Goal: Task Accomplishment & Management: Complete application form

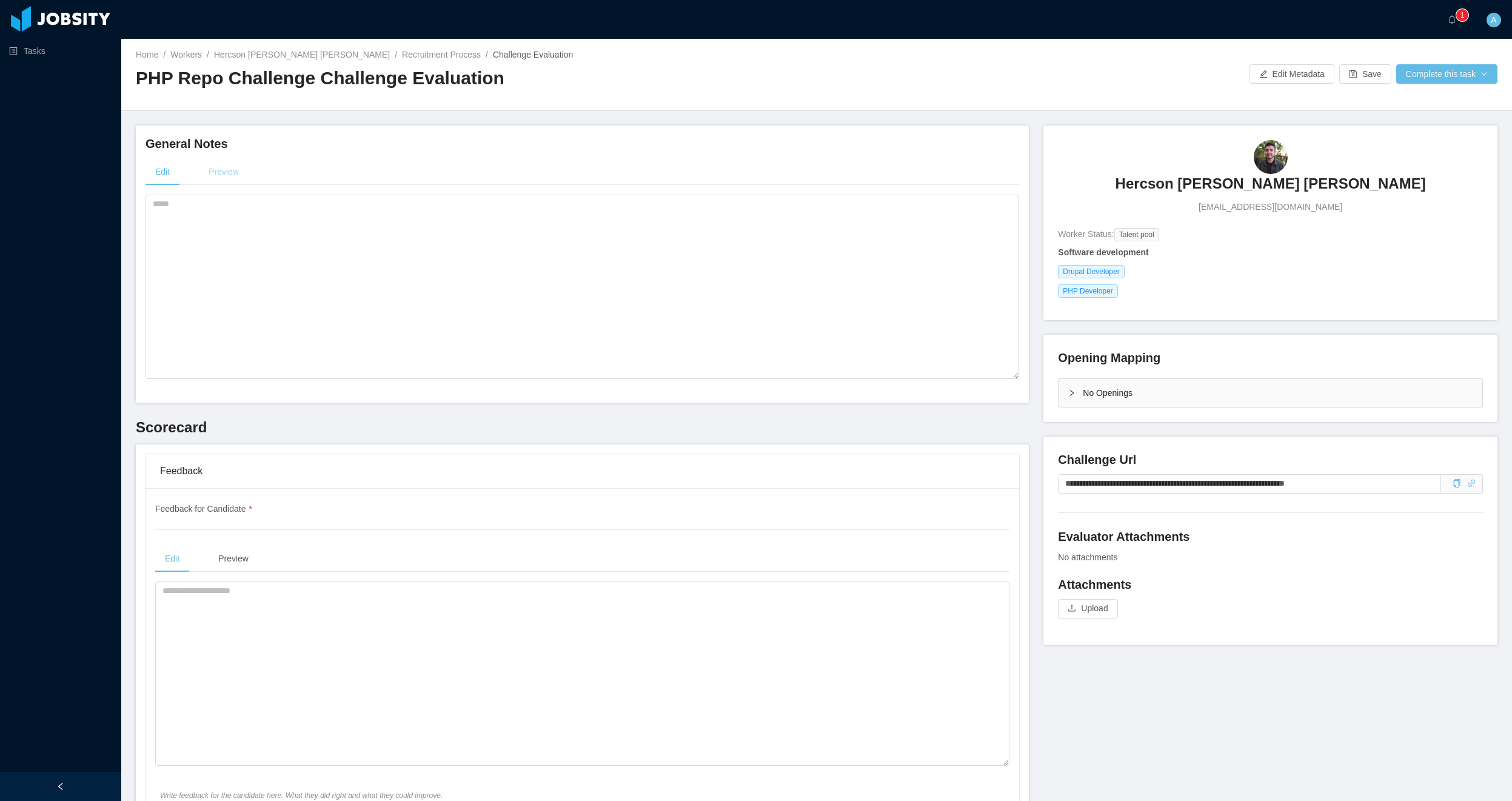
click at [230, 171] on div "Preview" at bounding box center [224, 171] width 50 height 27
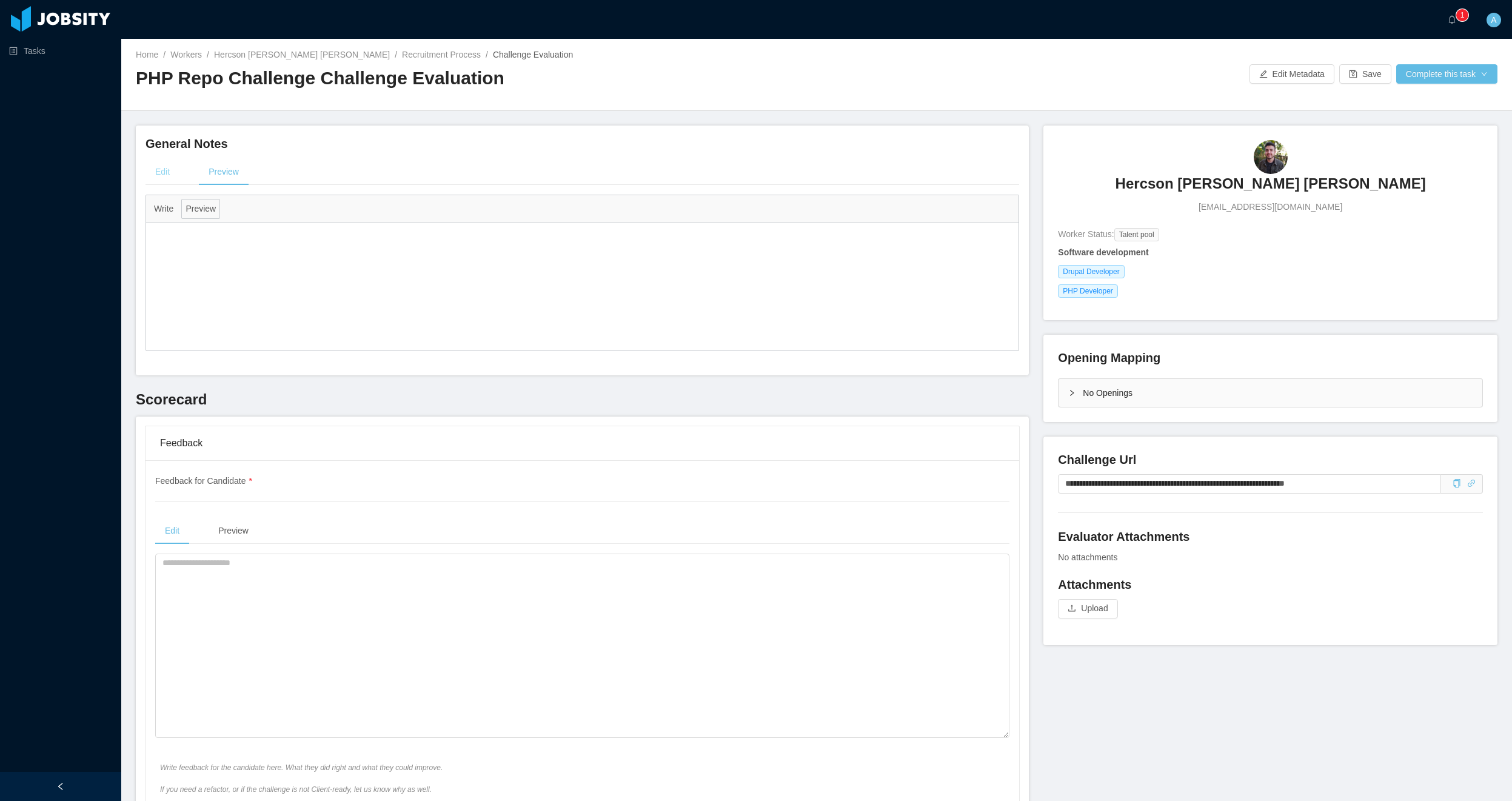
click at [170, 170] on div "Edit" at bounding box center [163, 171] width 34 height 27
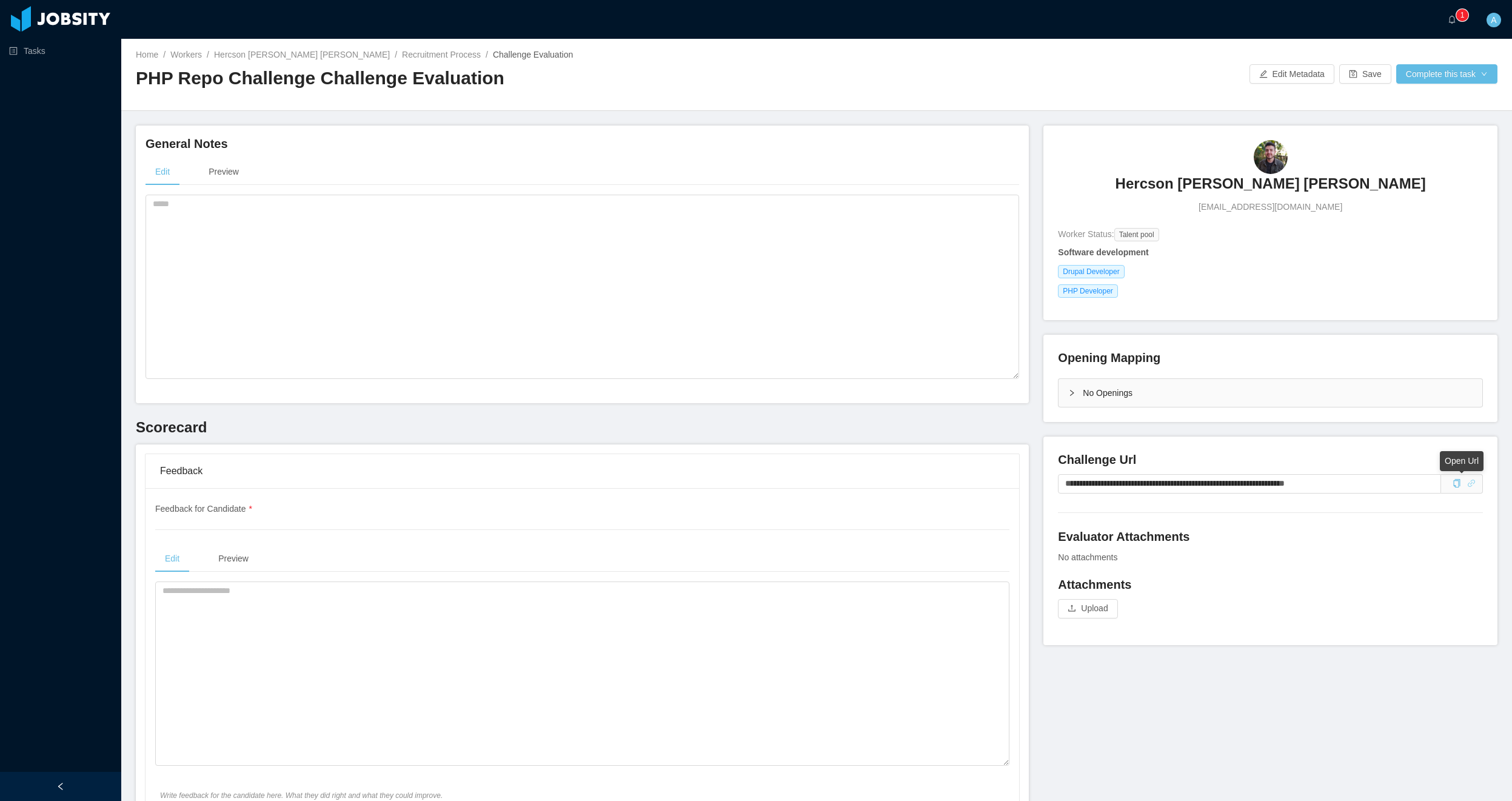
click at [1467, 486] on icon "icon: link" at bounding box center [1472, 483] width 9 height 9
click at [1467, 487] on icon "icon: link" at bounding box center [1472, 483] width 9 height 9
click at [1467, 483] on span at bounding box center [1462, 483] width 42 height 19
click at [1467, 480] on icon "icon: link" at bounding box center [1472, 483] width 9 height 9
click at [1341, 482] on input "**********" at bounding box center [1250, 483] width 383 height 19
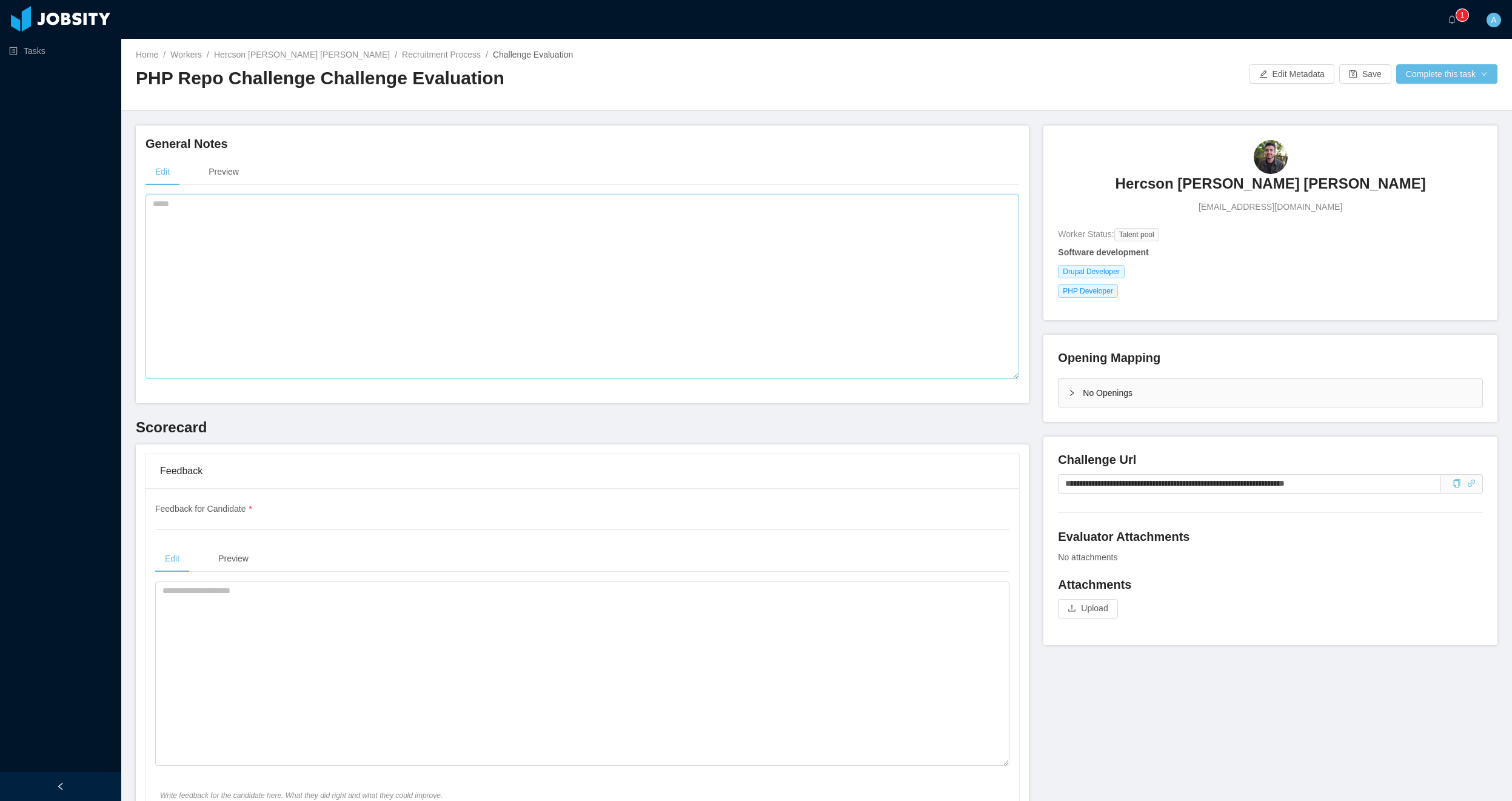
click at [340, 264] on textarea at bounding box center [583, 287] width 874 height 185
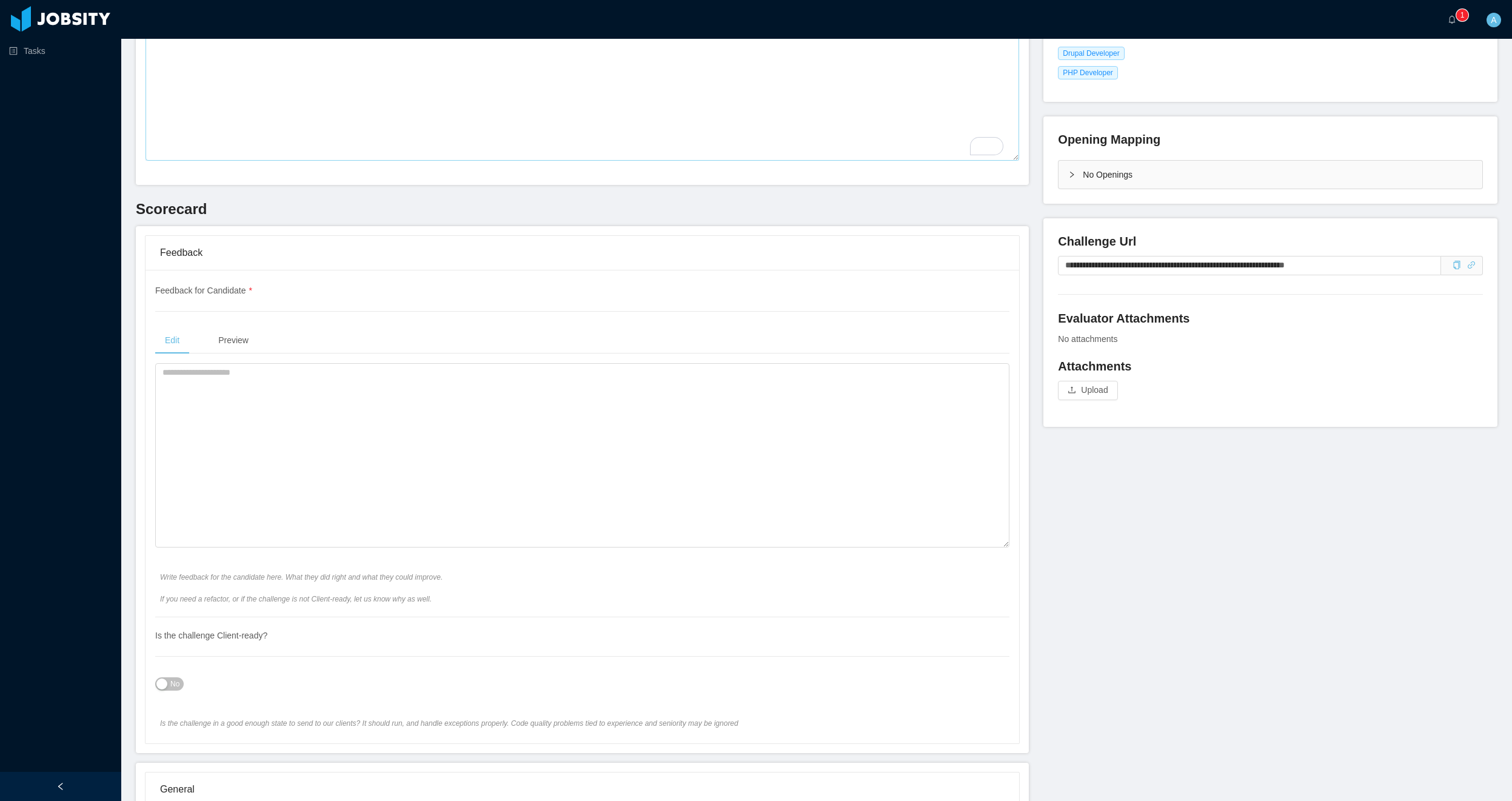
scroll to position [291, 0]
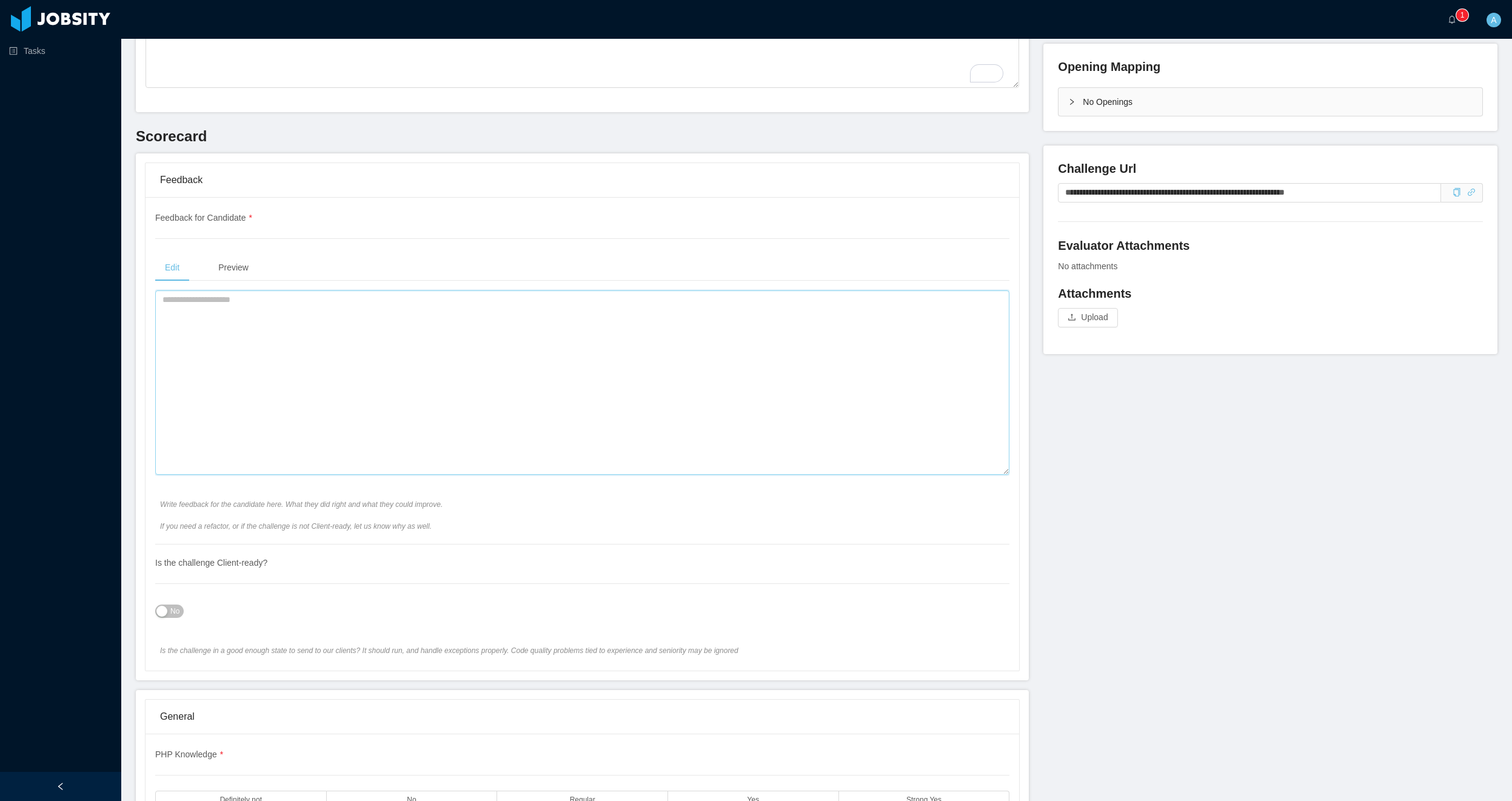
click at [359, 375] on textarea at bounding box center [582, 383] width 855 height 185
paste textarea "**********"
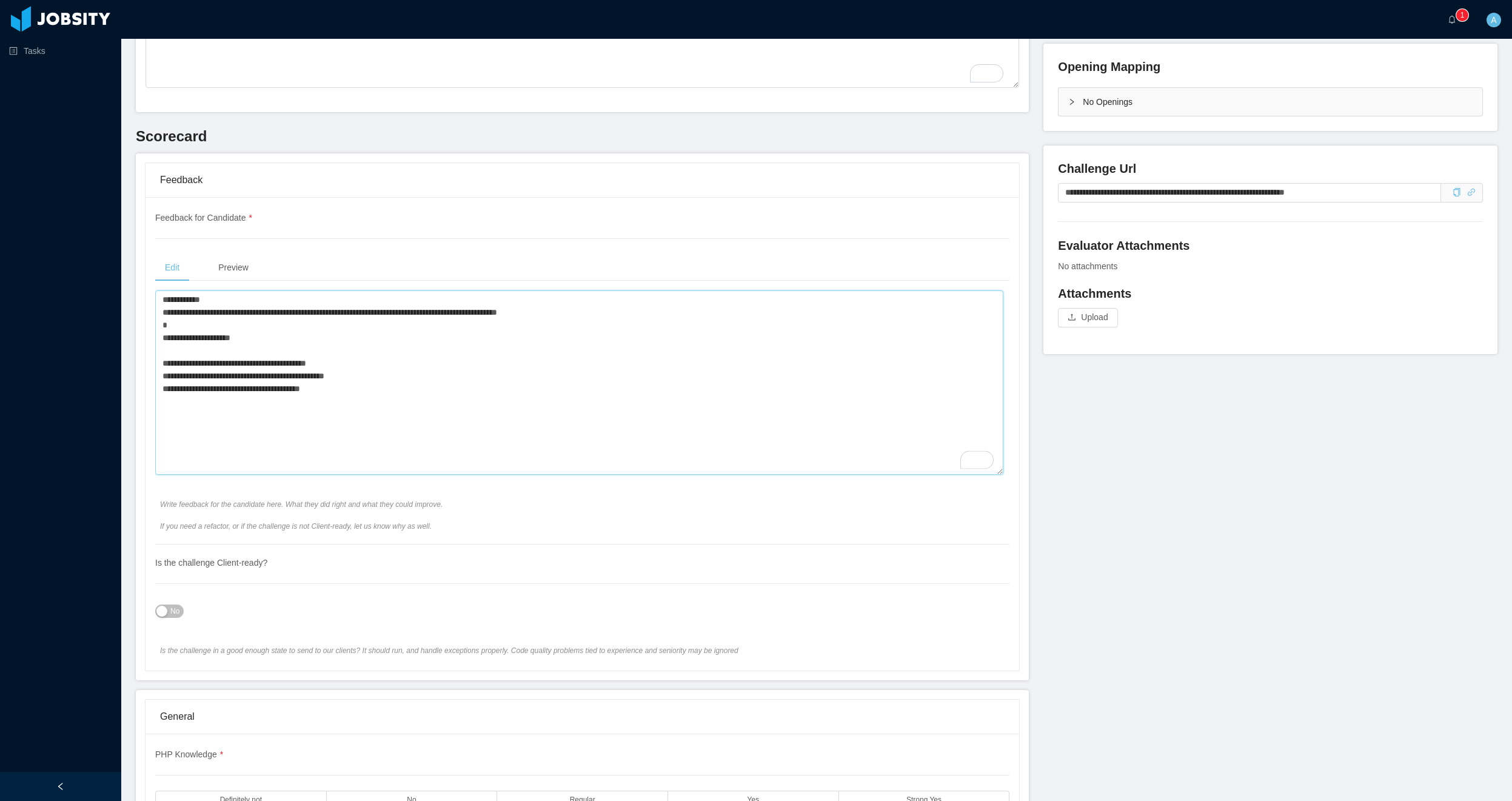
click at [619, 313] on textarea "**********" at bounding box center [579, 383] width 848 height 185
click at [360, 315] on textarea "**********" at bounding box center [579, 383] width 848 height 185
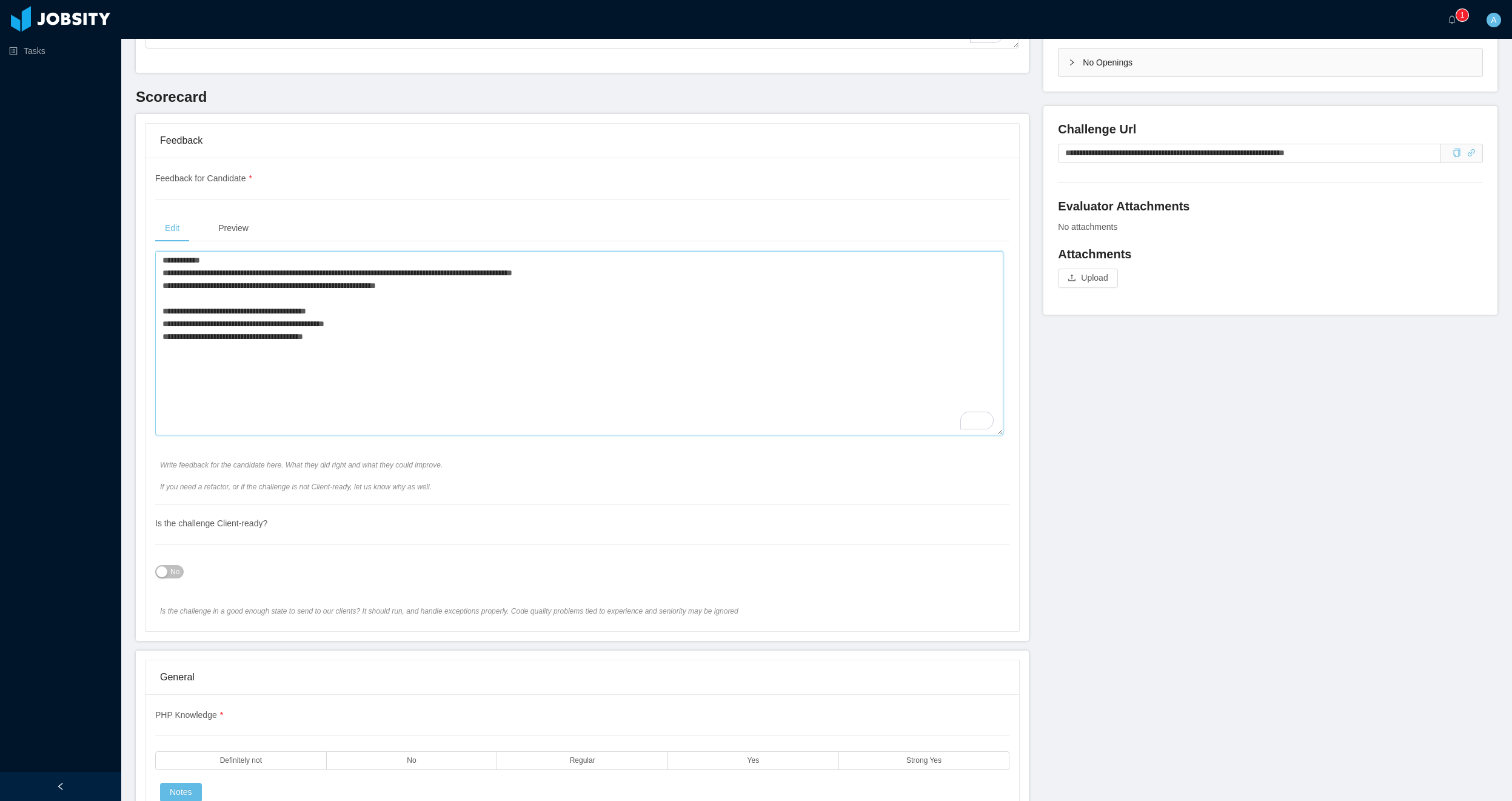
scroll to position [363, 0]
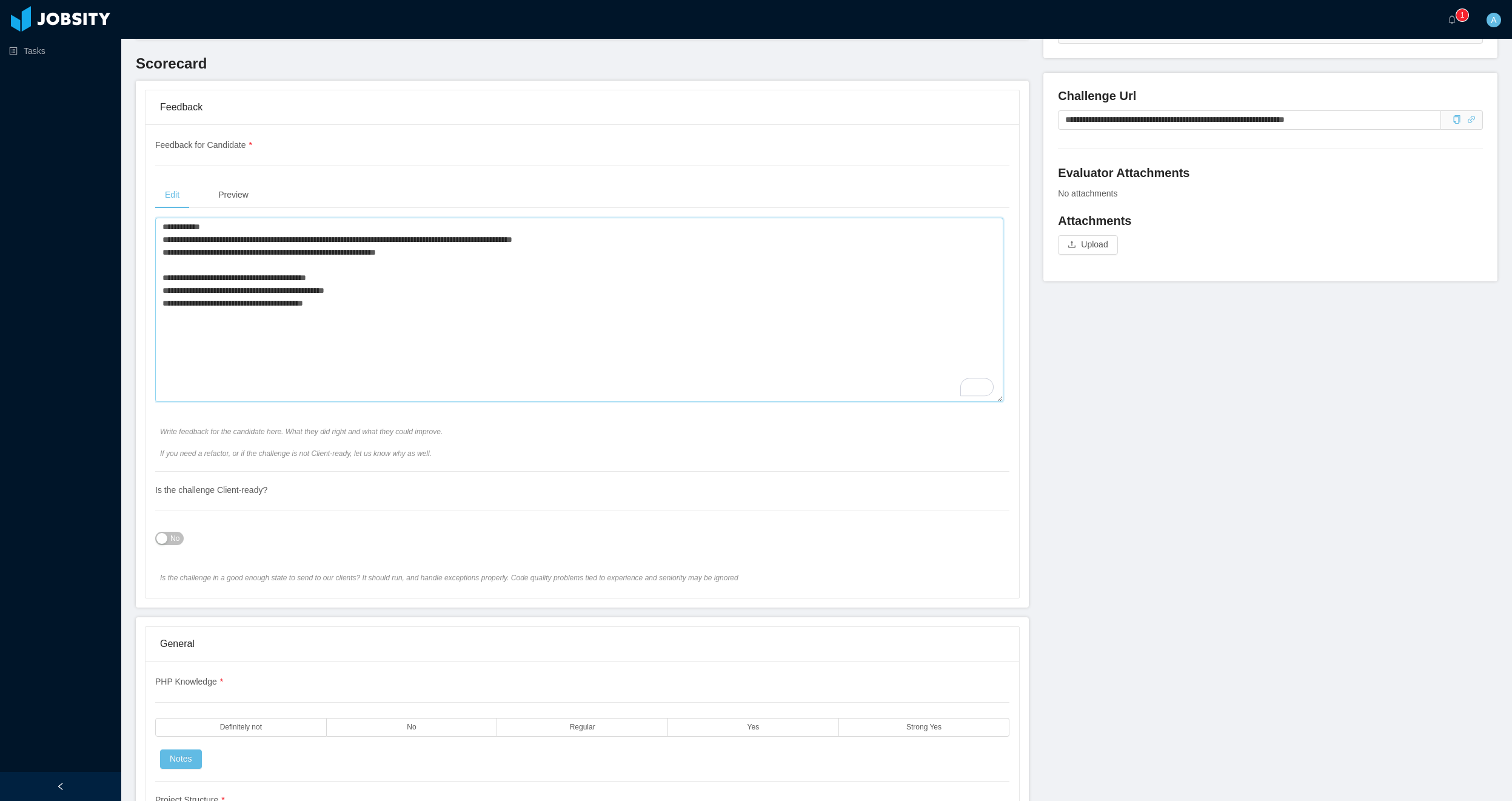
type textarea "**********"
click at [171, 542] on span "No" at bounding box center [175, 538] width 9 height 12
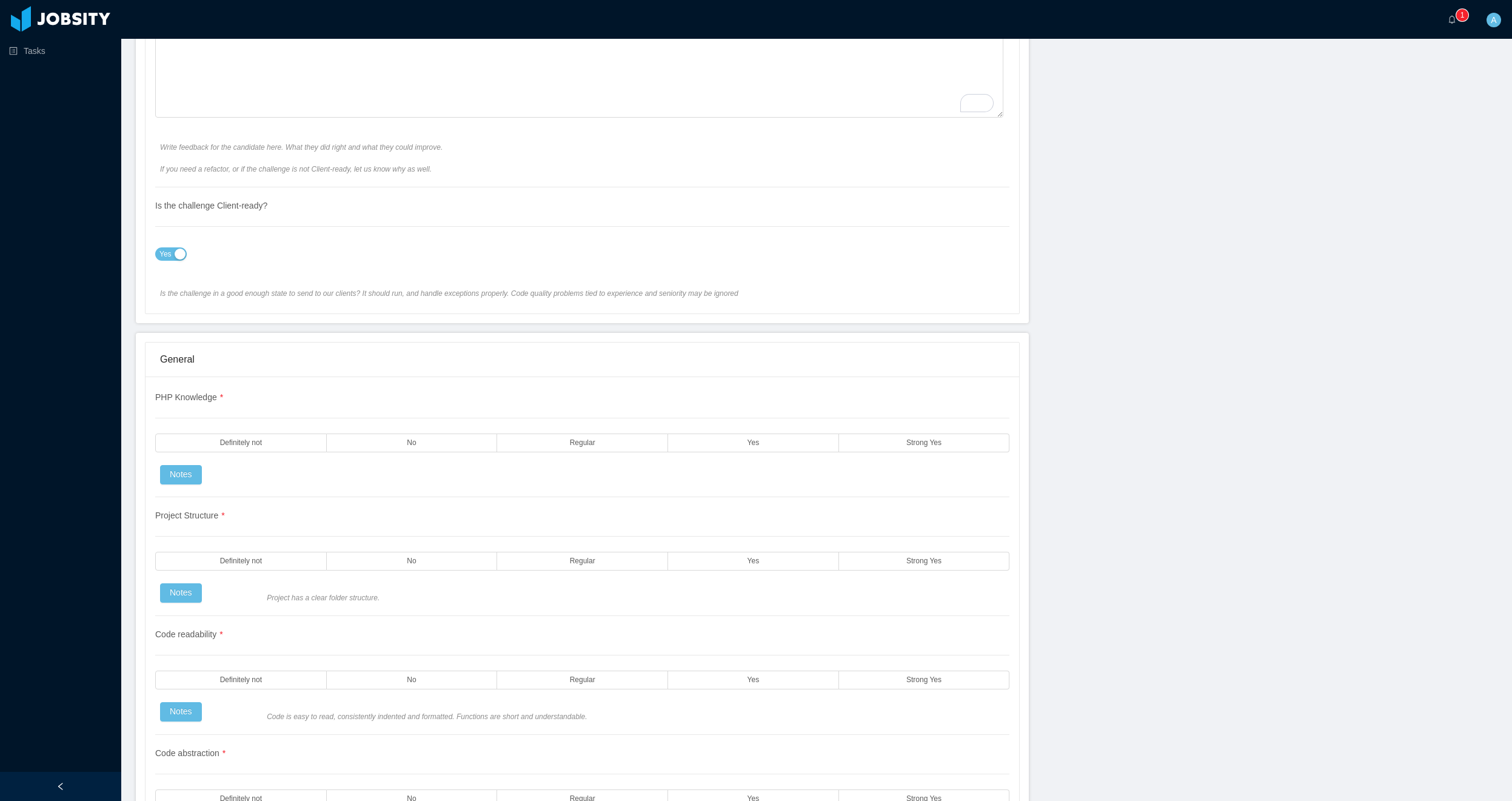
scroll to position [655, 0]
click at [738, 438] on label "Yes" at bounding box center [753, 436] width 171 height 19
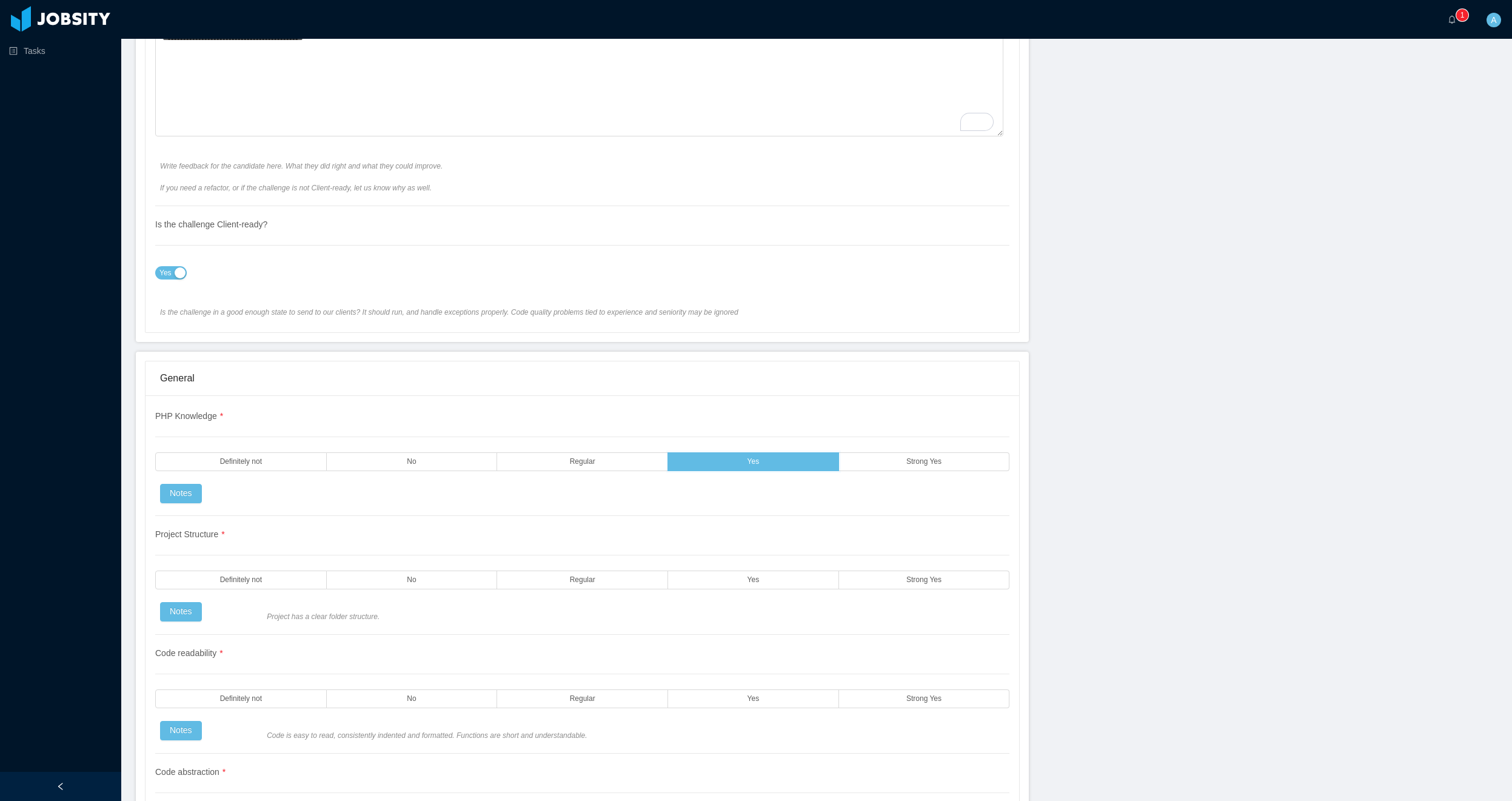
scroll to position [728, 0]
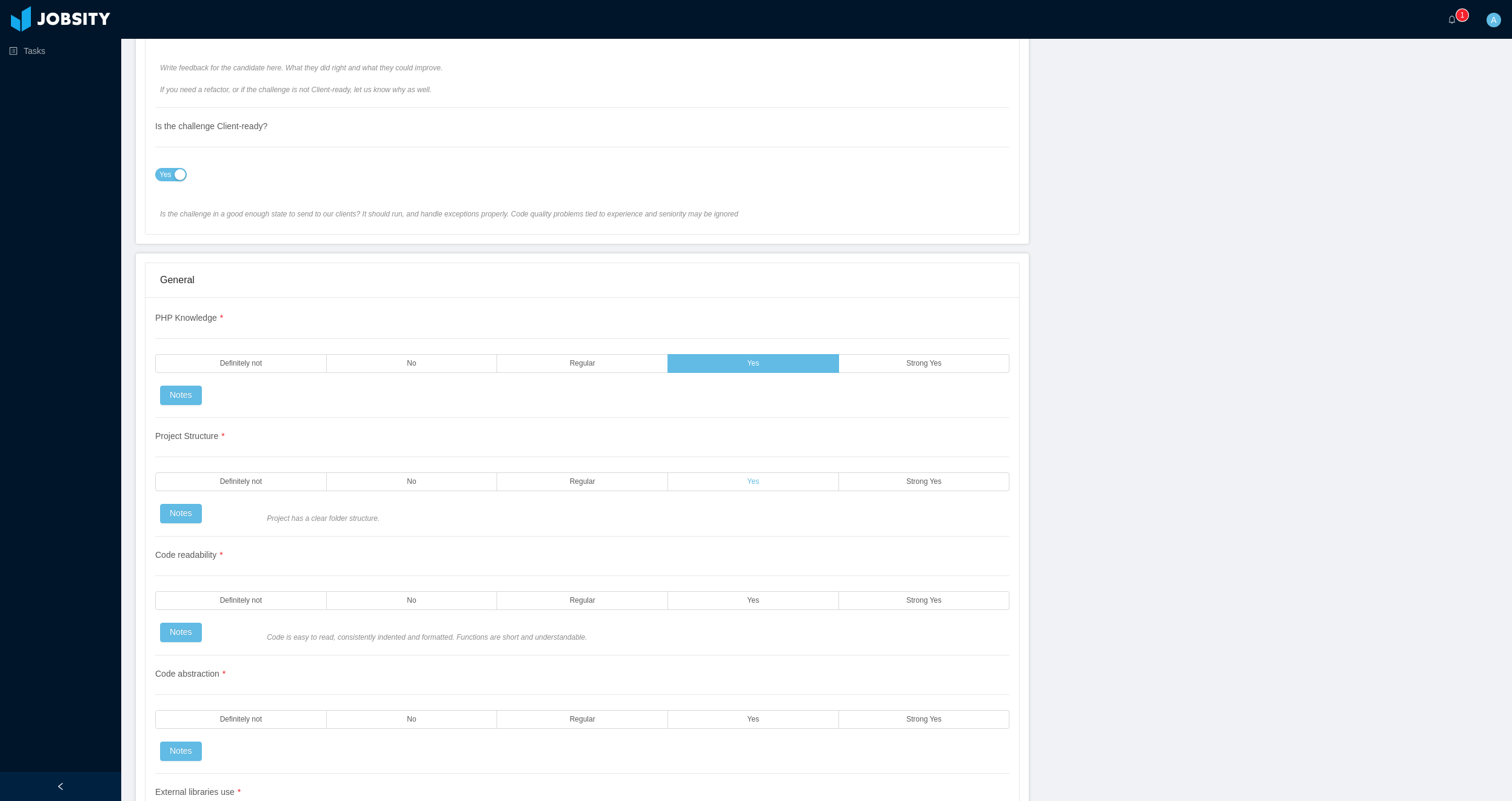
click at [762, 485] on label "Yes" at bounding box center [753, 481] width 171 height 19
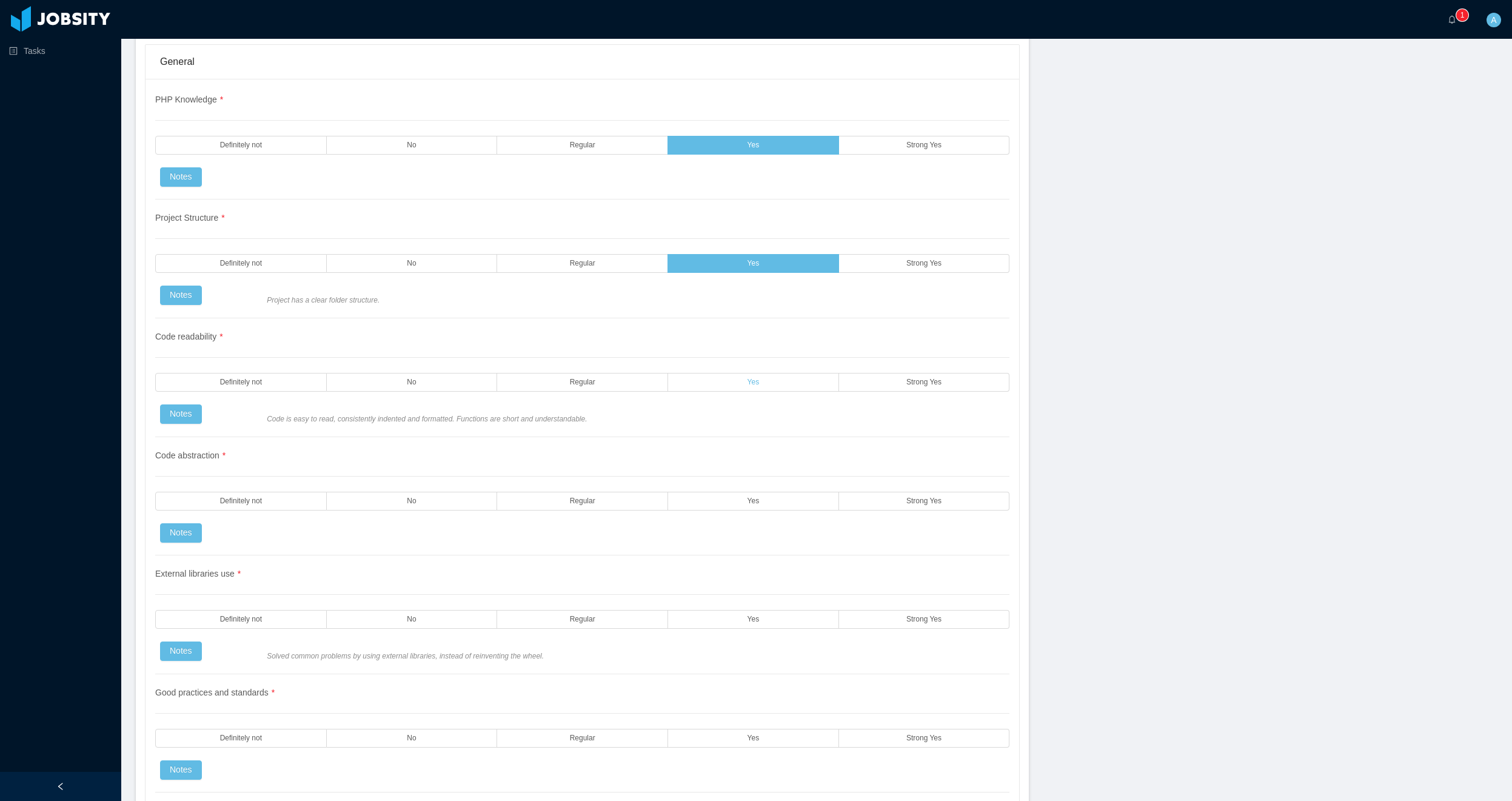
click at [748, 380] on span "Yes" at bounding box center [753, 382] width 12 height 8
click at [751, 492] on label "Yes" at bounding box center [753, 501] width 171 height 19
click at [877, 497] on label "Strong Yes" at bounding box center [925, 501] width 171 height 19
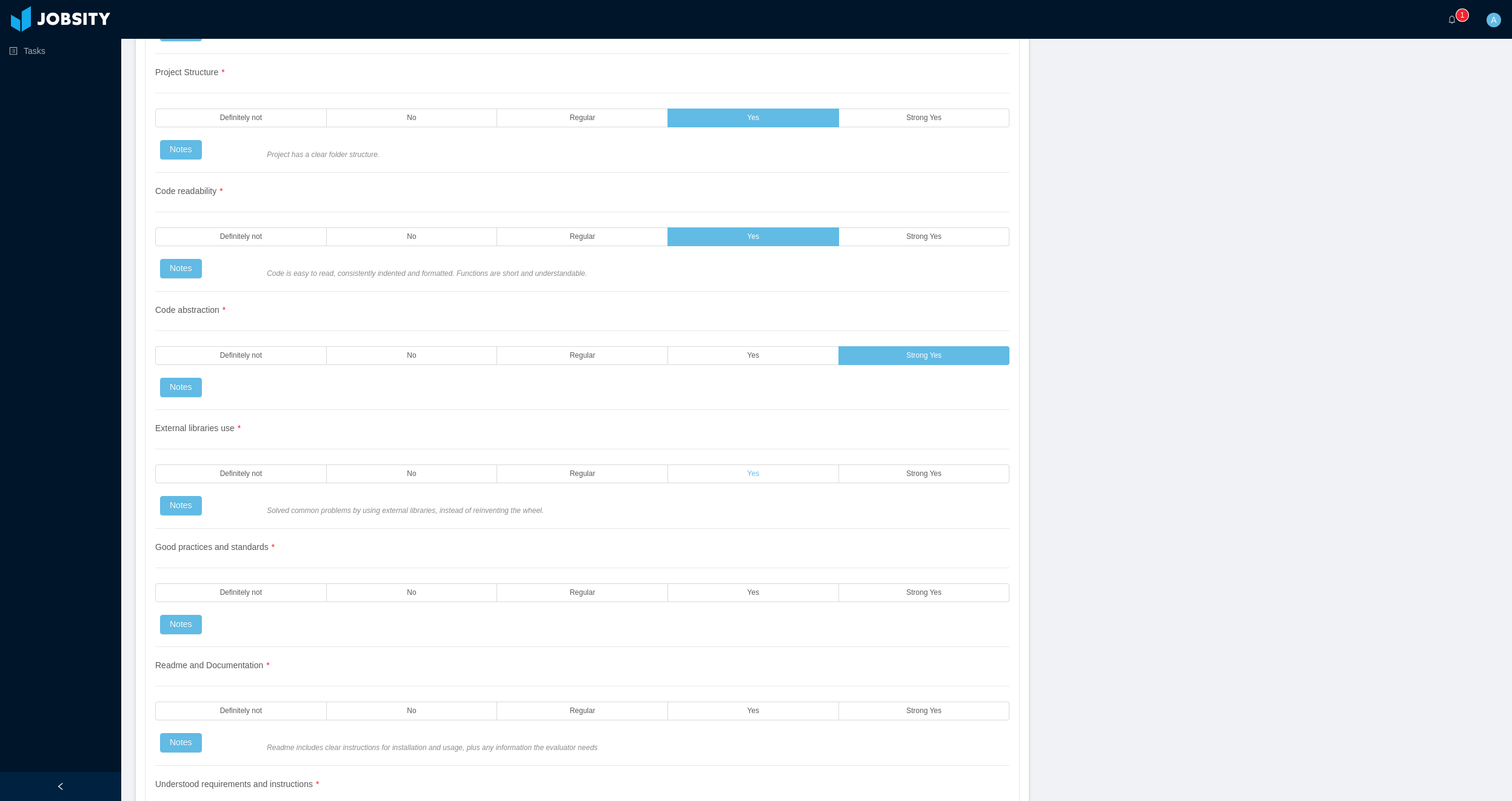
click at [759, 478] on label "Yes" at bounding box center [753, 474] width 171 height 19
click at [790, 589] on label "Yes" at bounding box center [753, 593] width 171 height 19
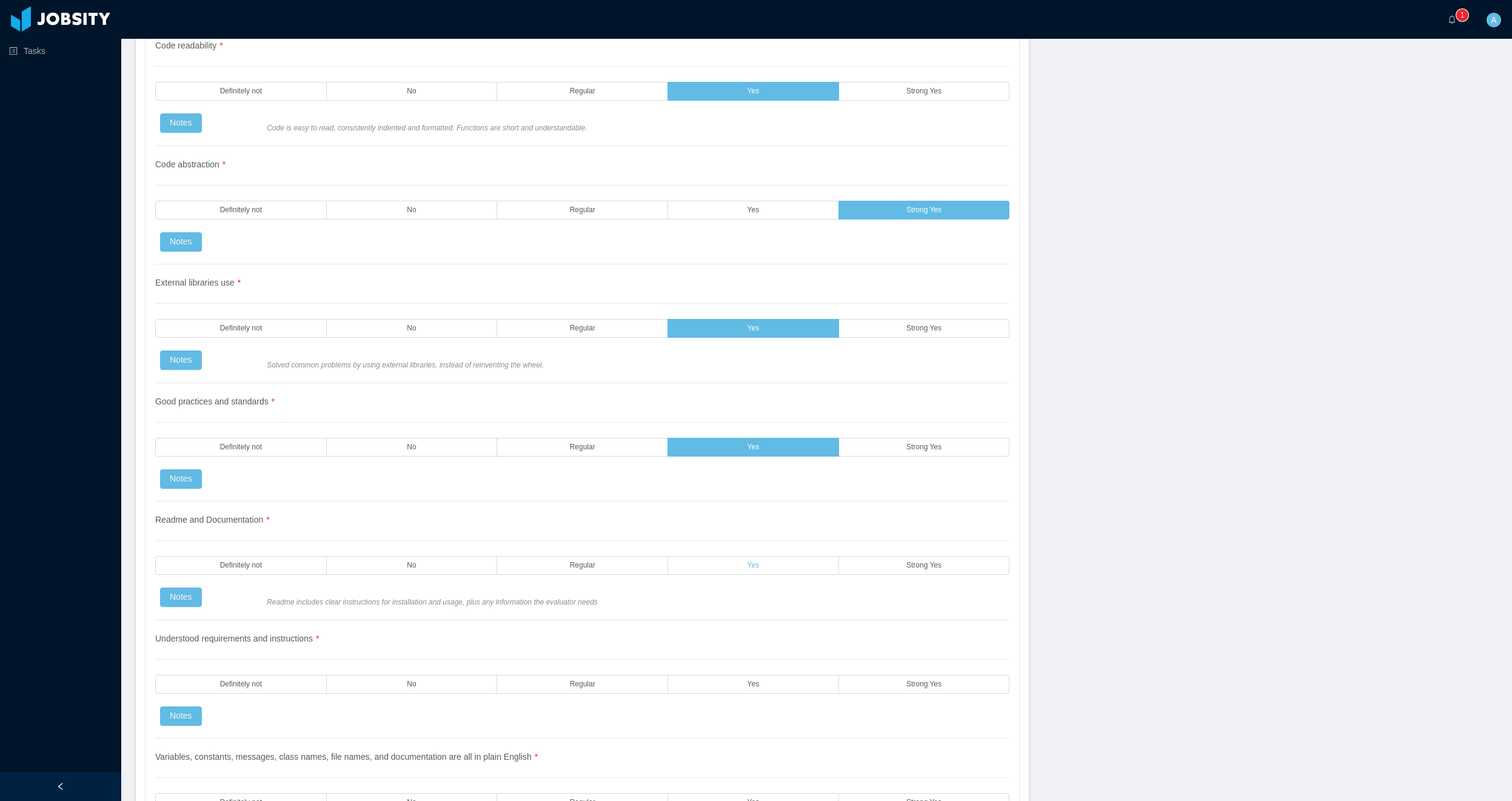
click at [785, 574] on label "Yes" at bounding box center [753, 566] width 171 height 19
click at [765, 682] on label "Yes" at bounding box center [753, 684] width 171 height 19
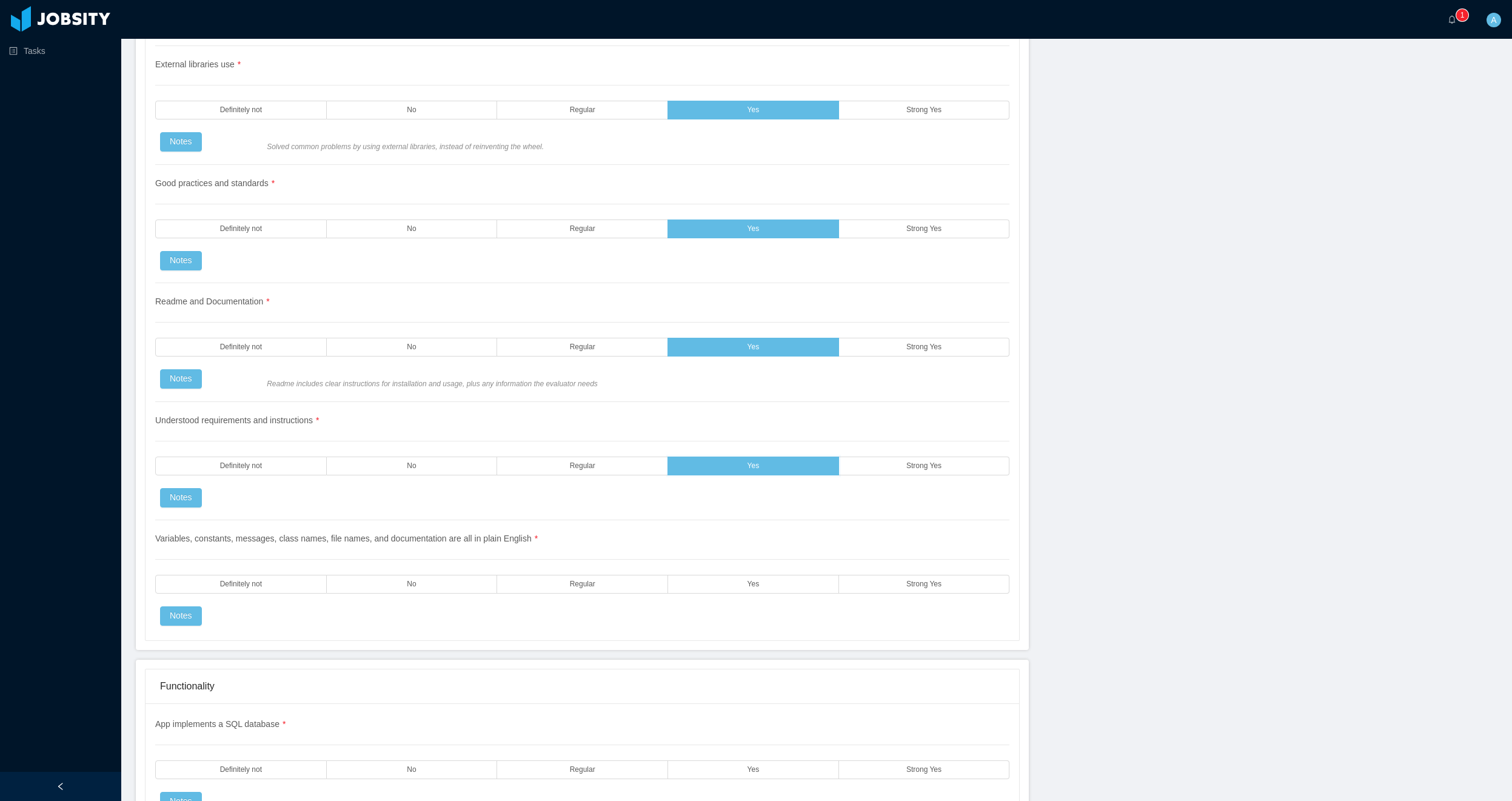
scroll to position [1528, 0]
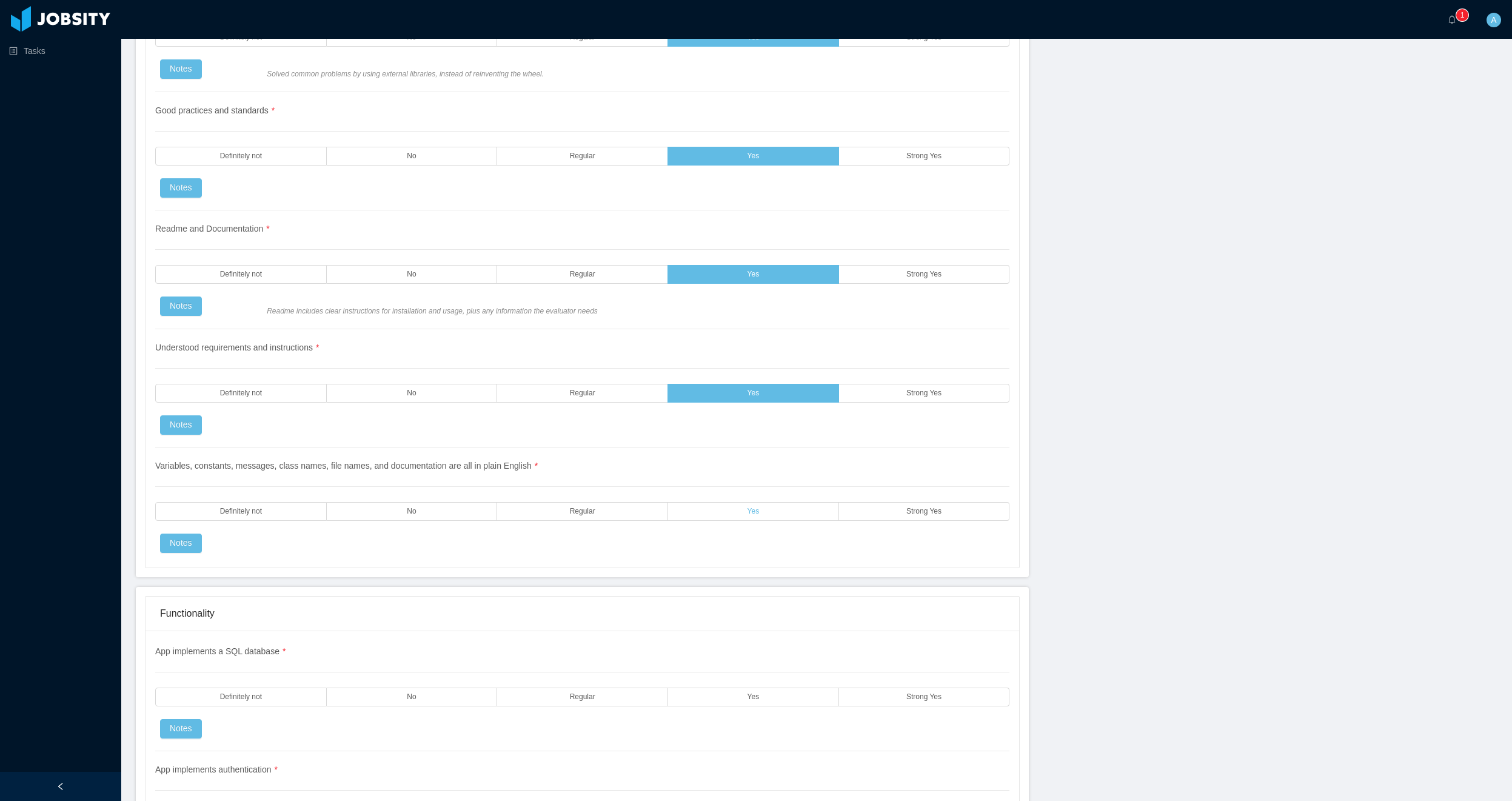
click at [767, 512] on label "Yes" at bounding box center [753, 512] width 171 height 19
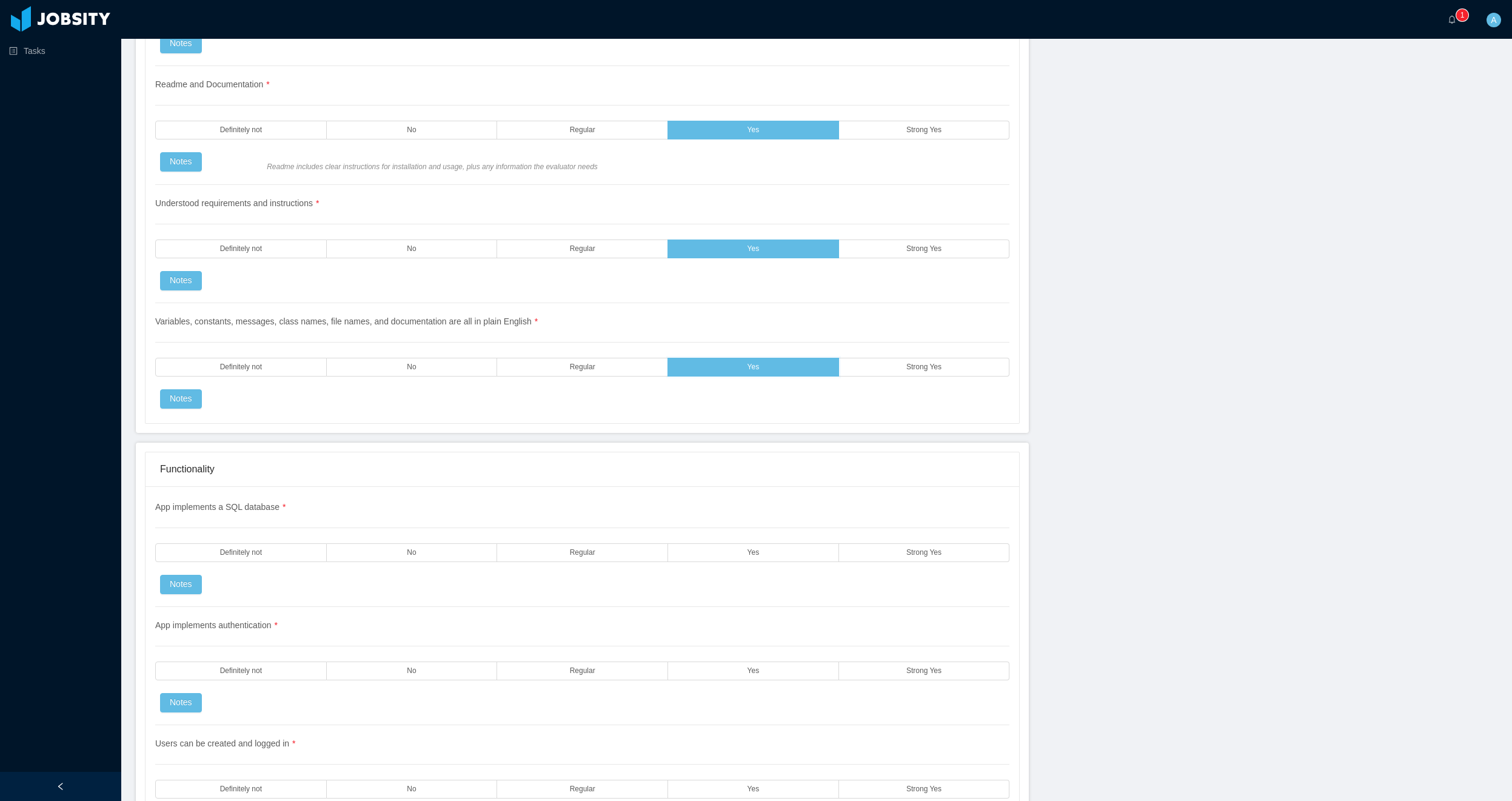
scroll to position [1673, 0]
click at [750, 552] on span "Yes" at bounding box center [753, 551] width 12 height 8
click at [779, 672] on label "Yes" at bounding box center [753, 670] width 171 height 19
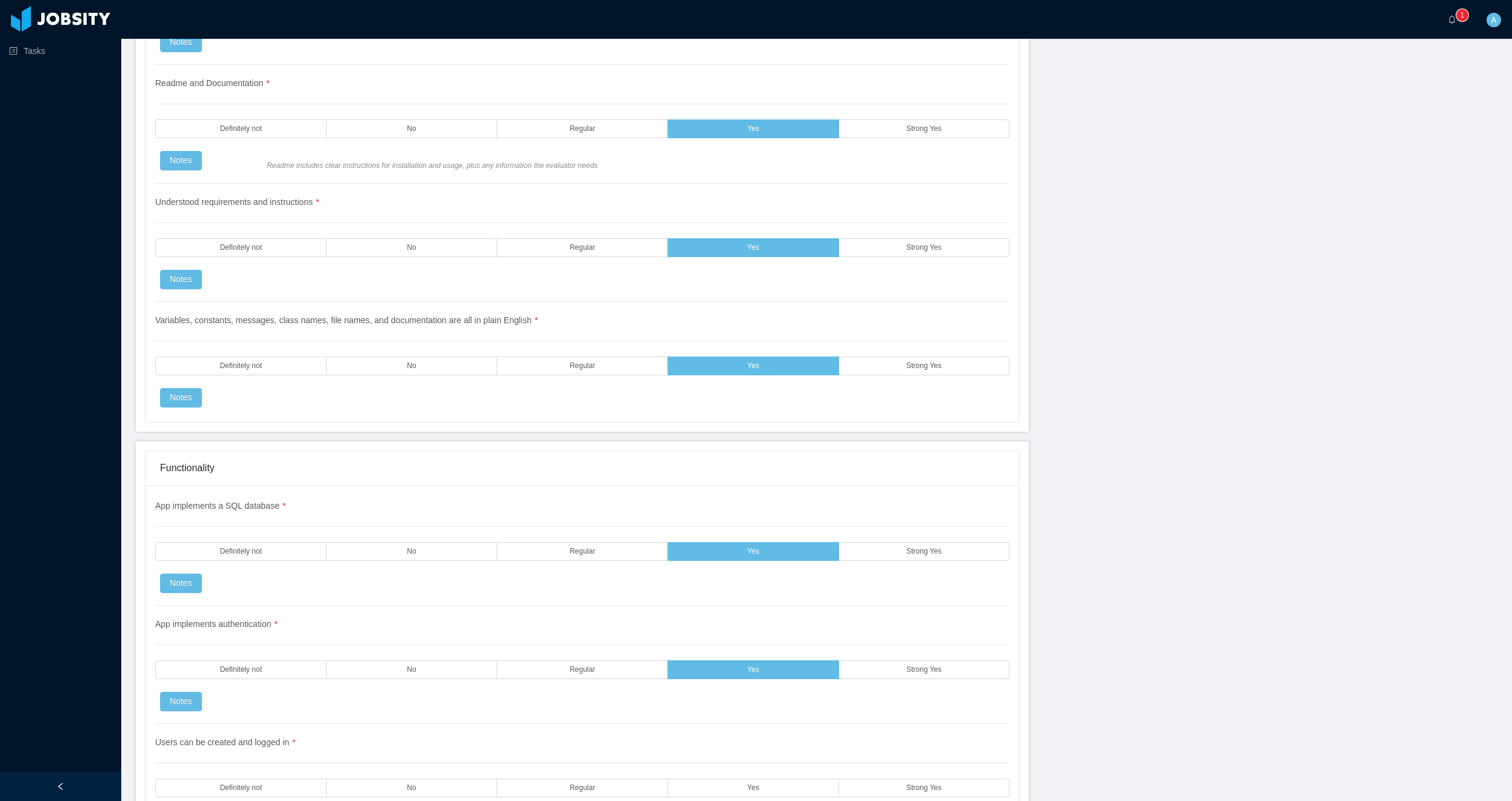
scroll to position [1819, 0]
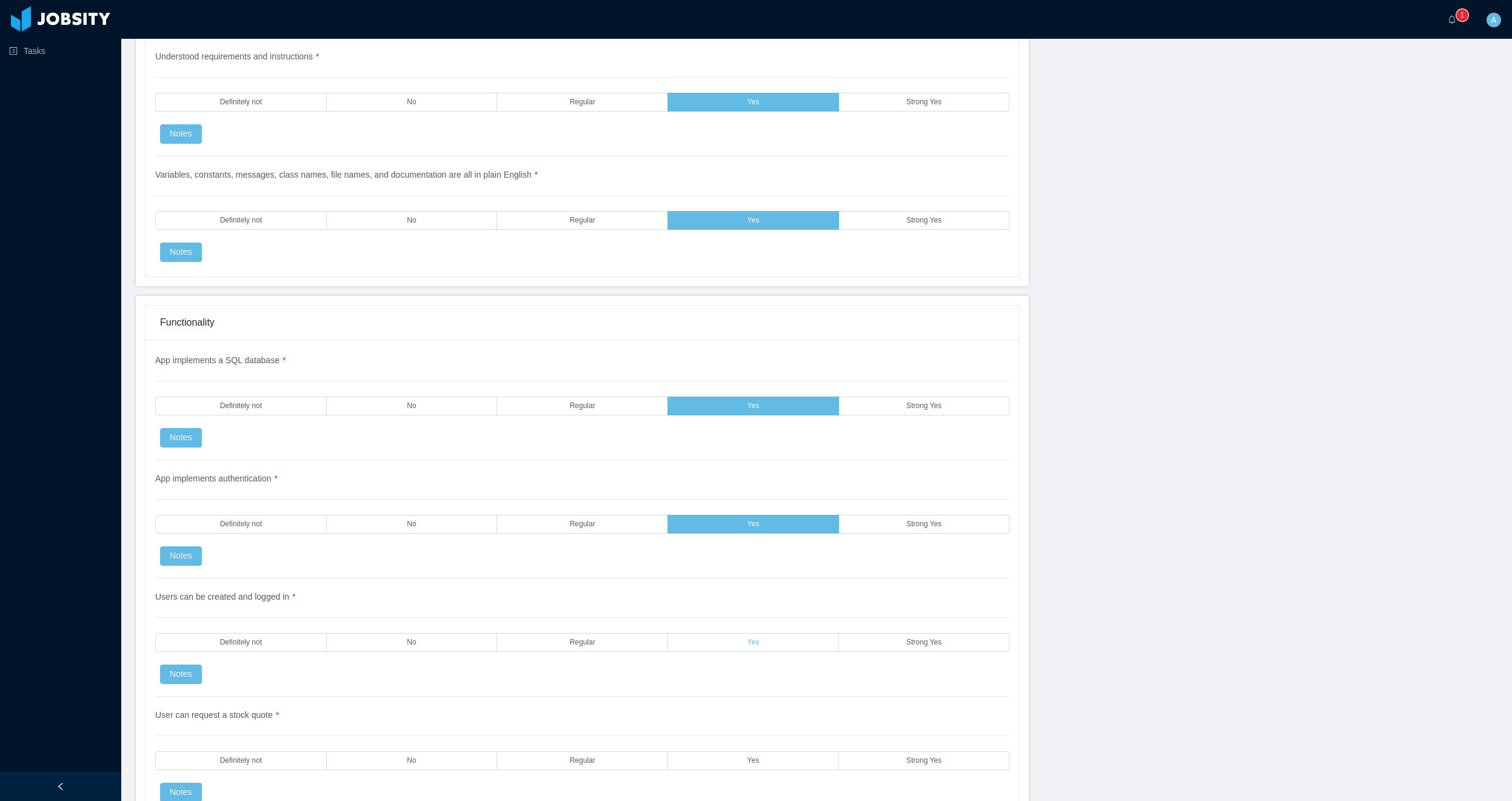
click at [787, 645] on label "Yes" at bounding box center [753, 642] width 171 height 19
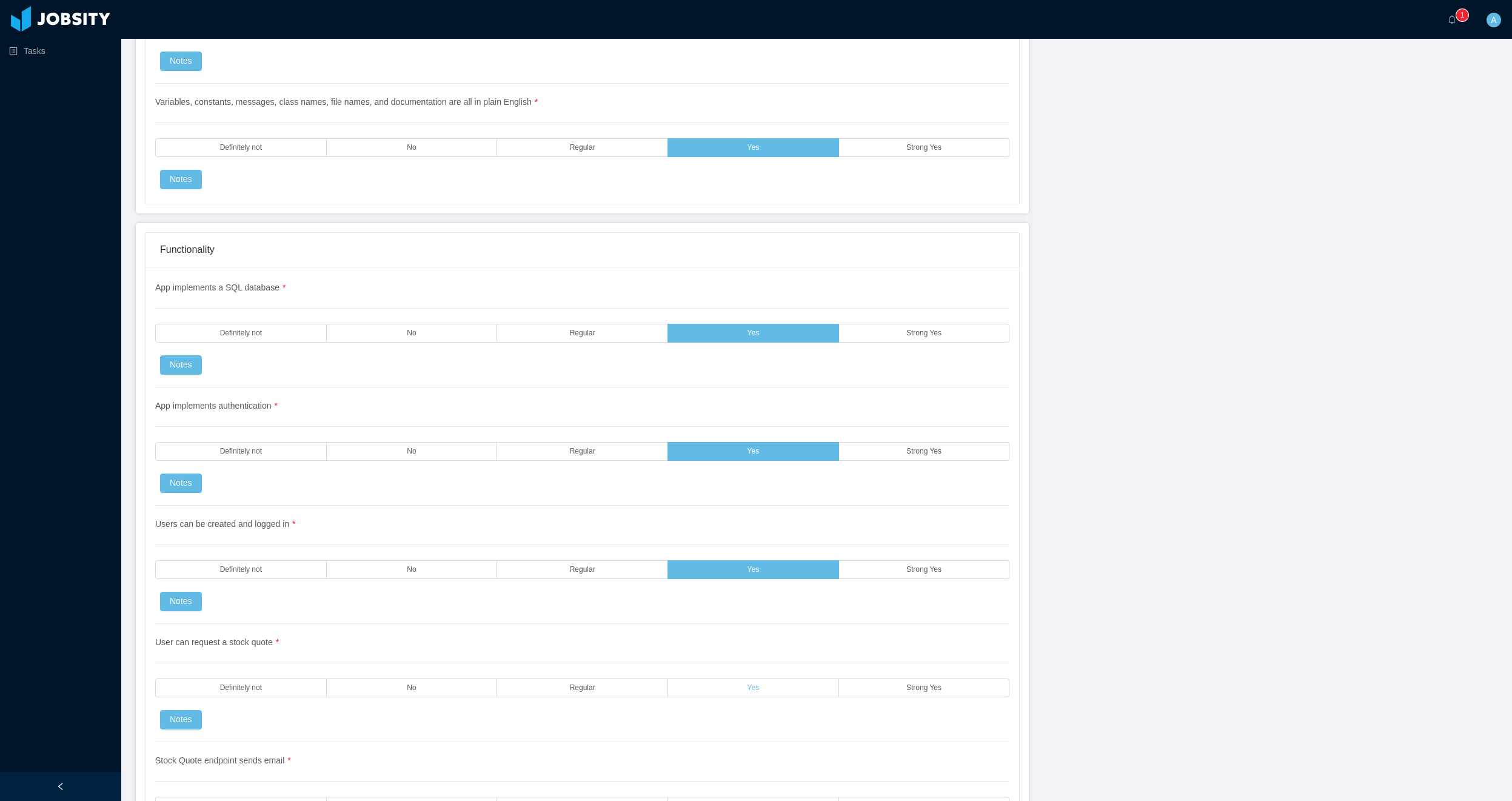
click at [787, 688] on label "Yes" at bounding box center [753, 688] width 171 height 19
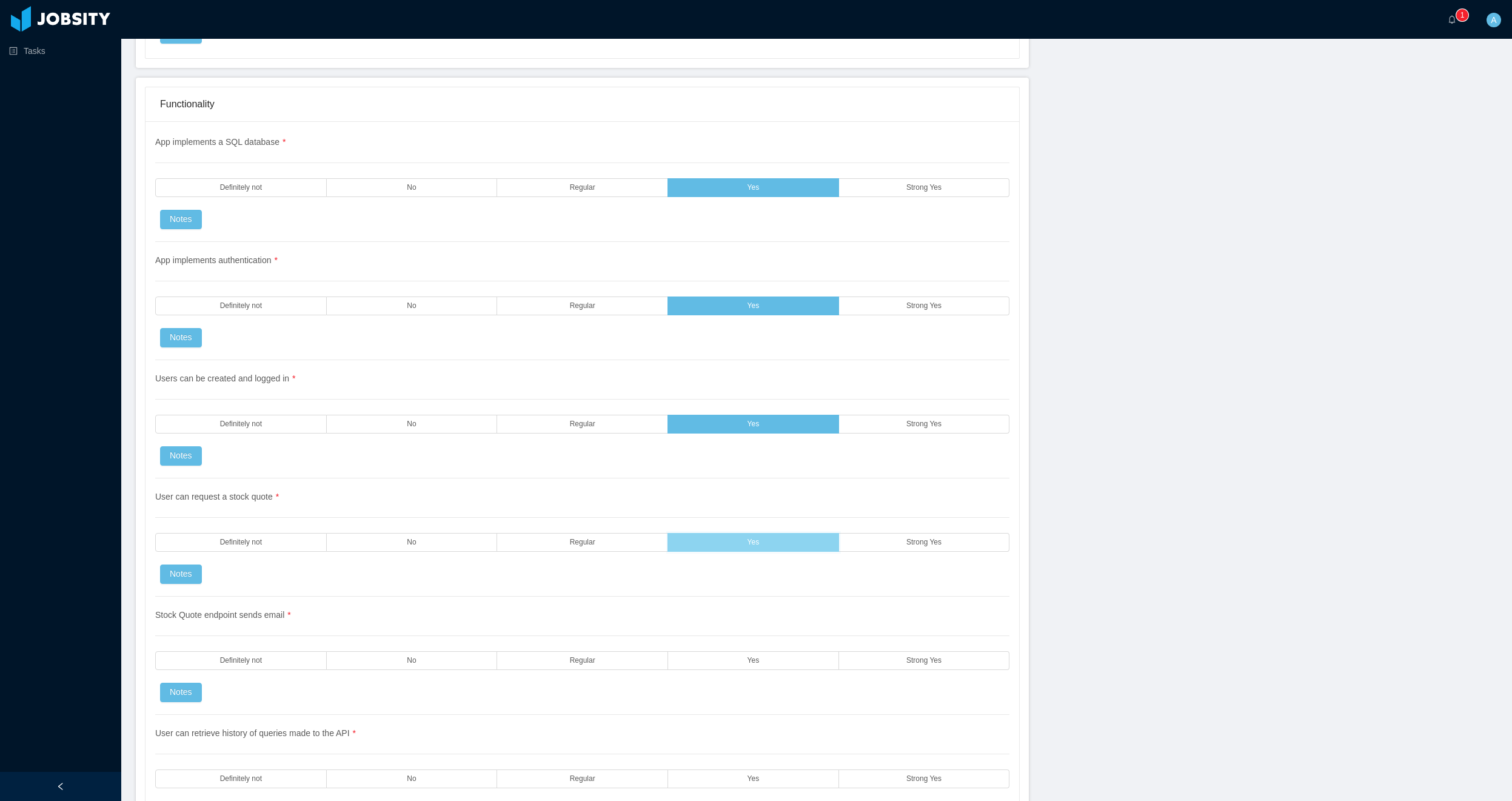
scroll to position [2110, 0]
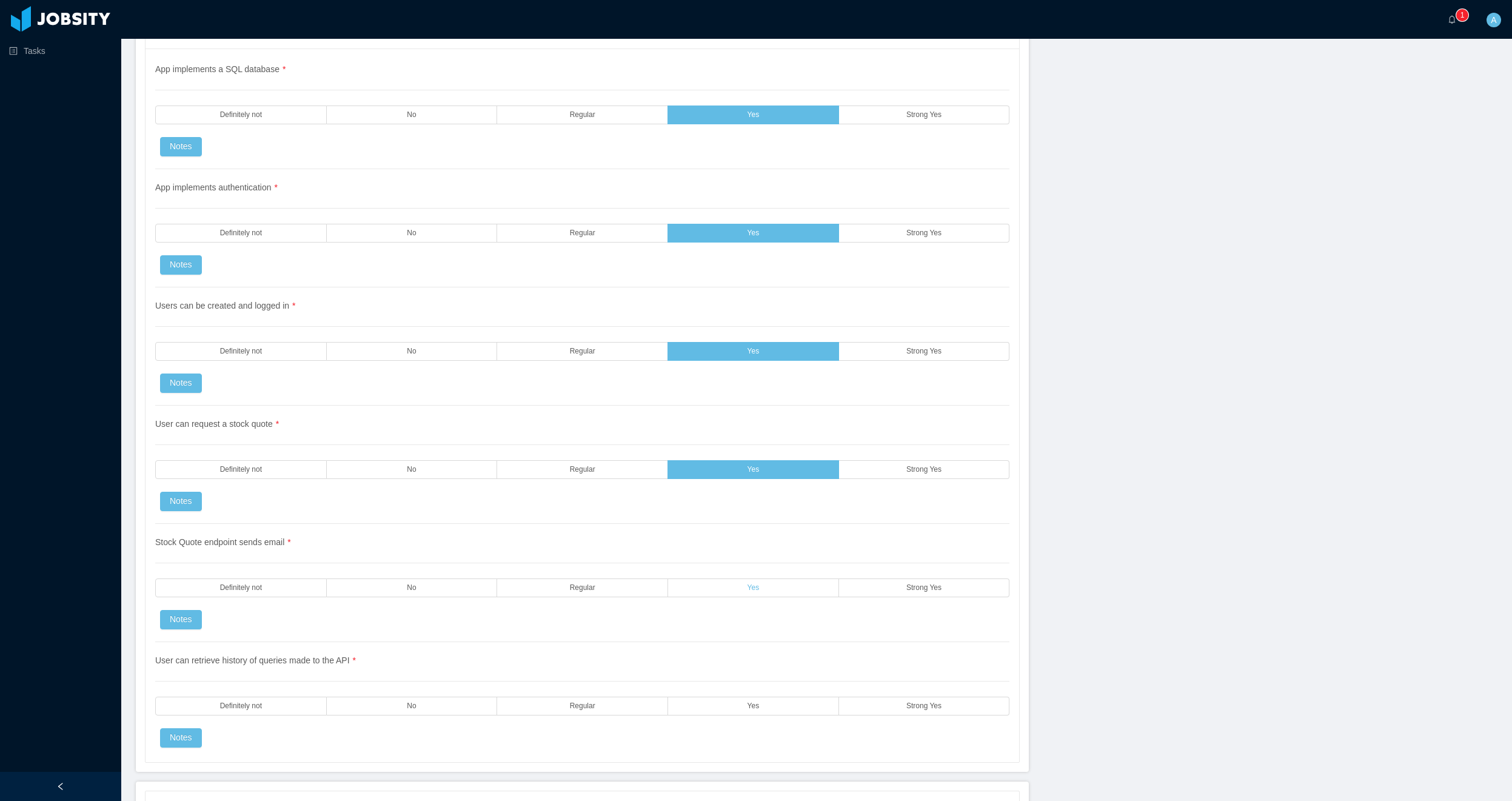
click at [759, 590] on label "Yes" at bounding box center [753, 588] width 171 height 19
click at [788, 707] on label "Yes" at bounding box center [753, 706] width 171 height 19
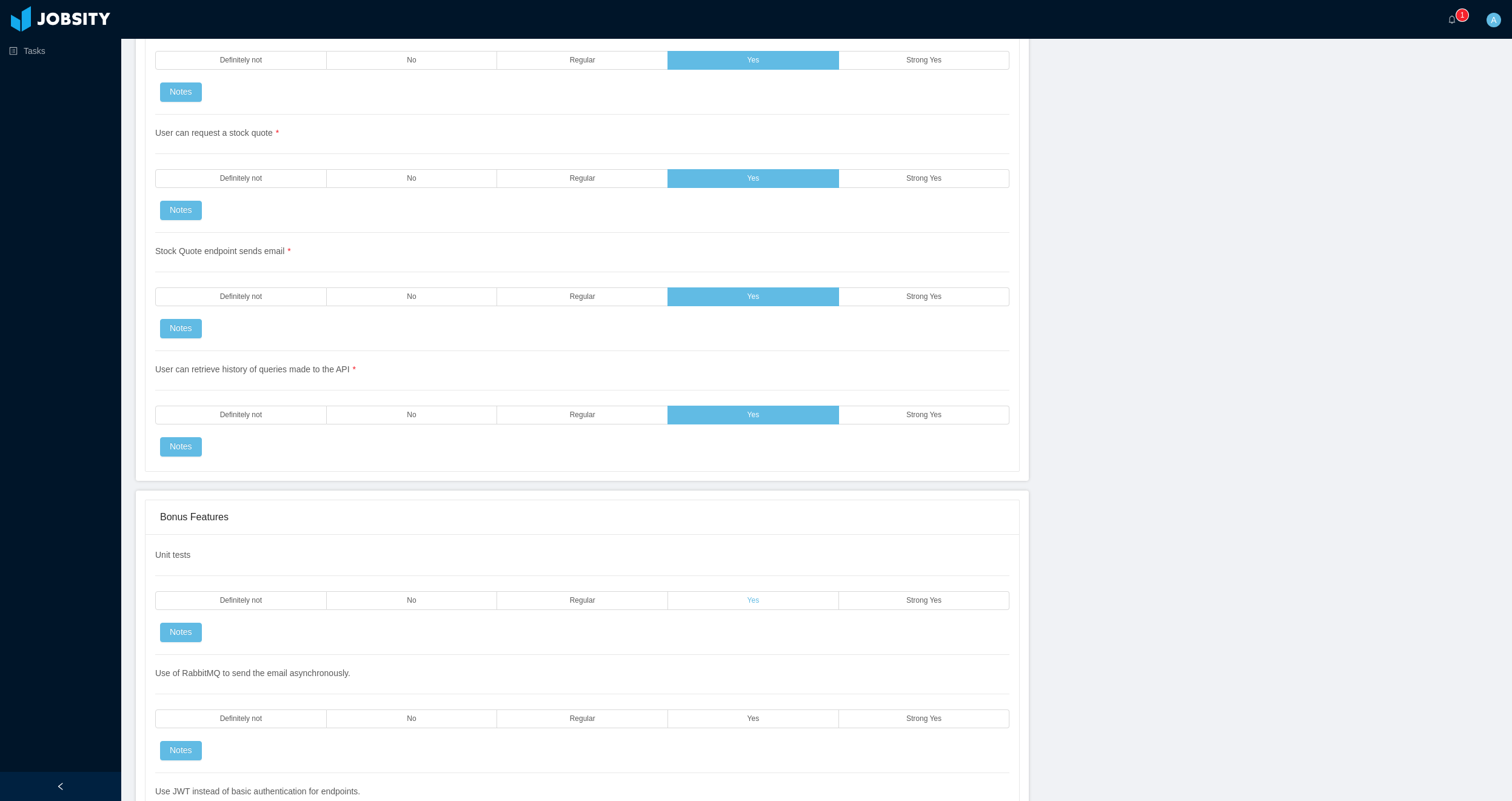
click at [767, 605] on label "Yes" at bounding box center [753, 601] width 171 height 19
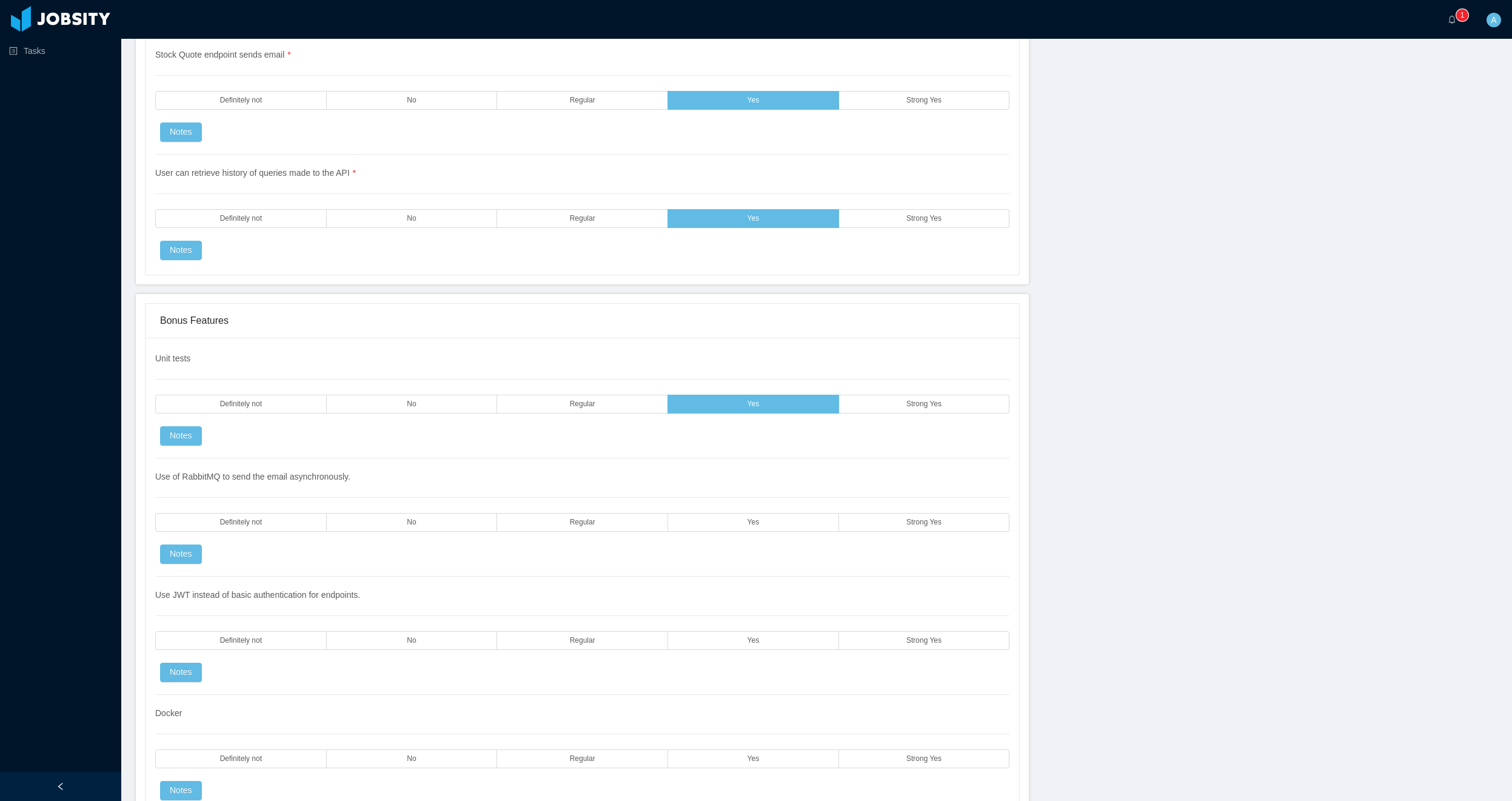
scroll to position [2619, 0]
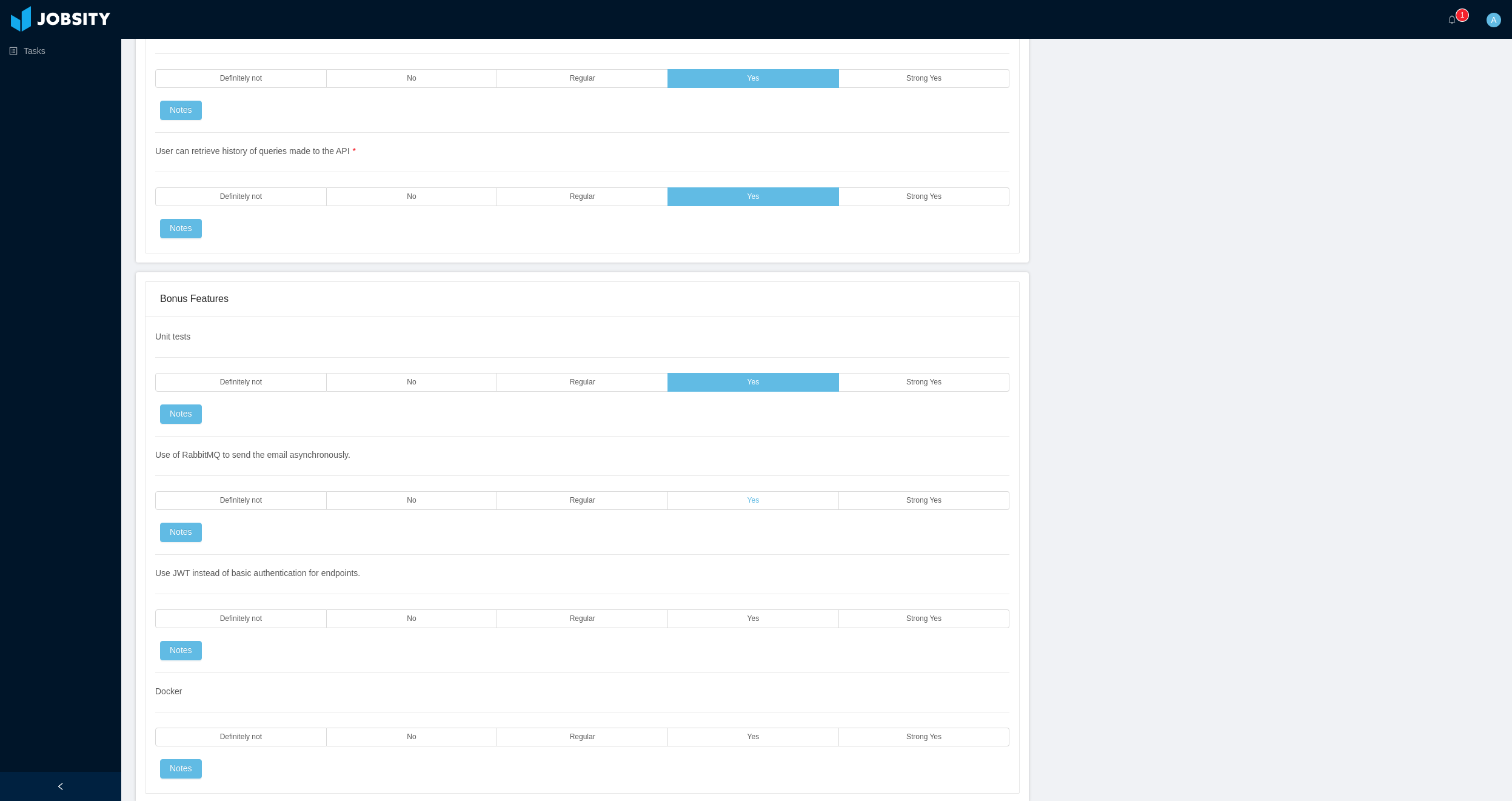
click at [760, 500] on label "Yes" at bounding box center [753, 500] width 171 height 19
click at [774, 625] on label "Yes" at bounding box center [753, 619] width 171 height 19
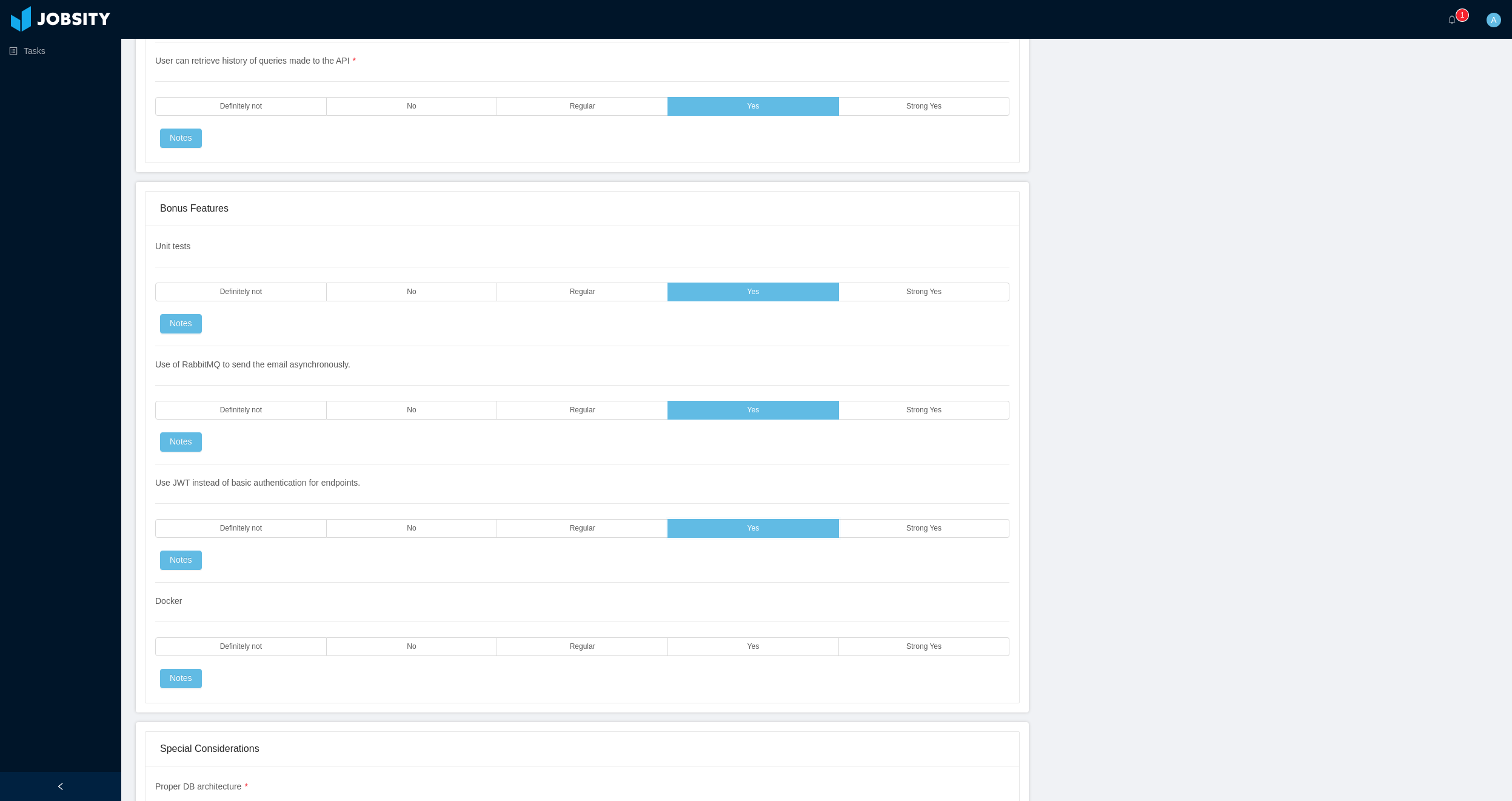
scroll to position [2765, 0]
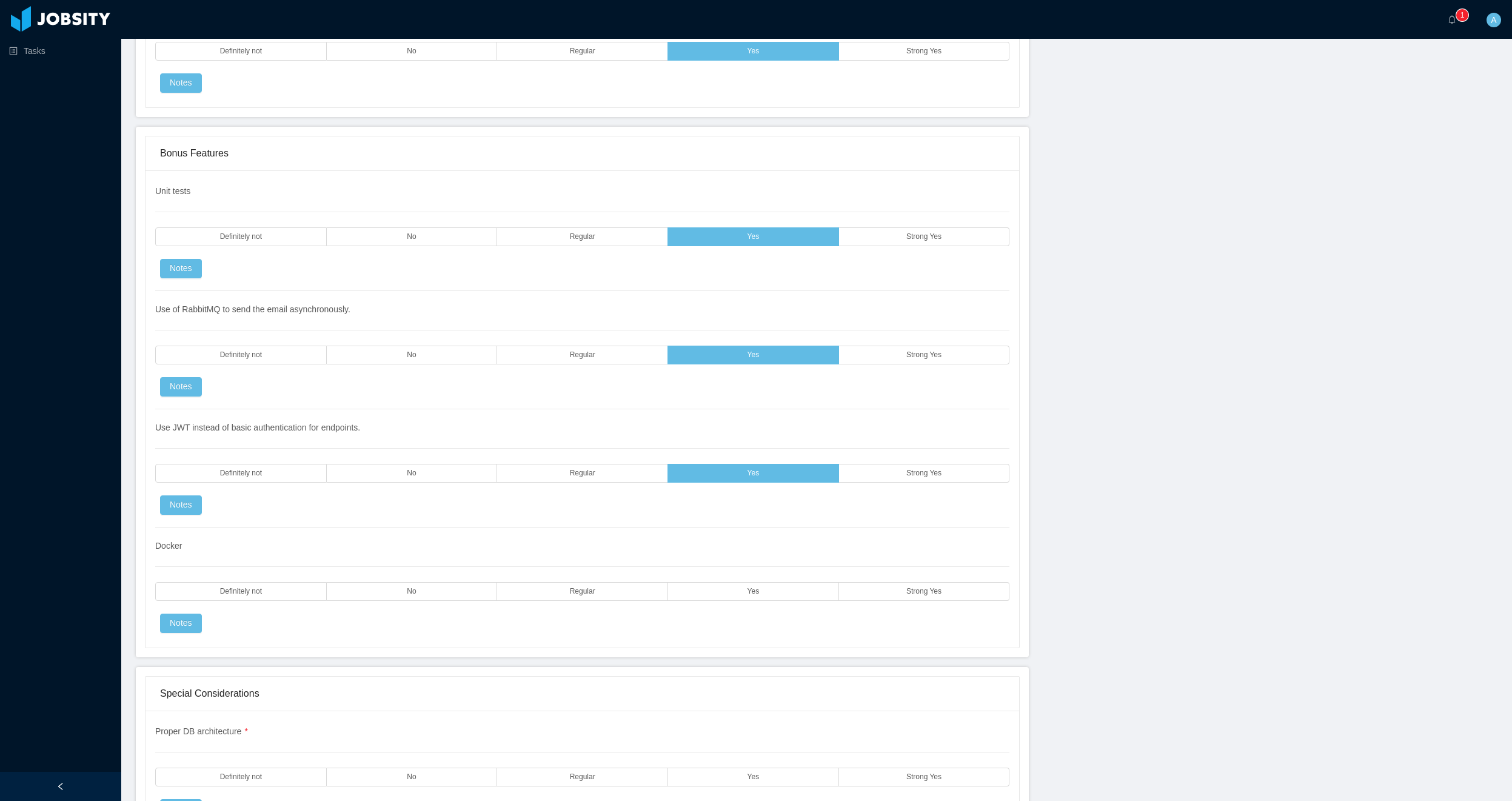
click at [770, 607] on div "Docker Definitely not No Regular Yes Strong Yes Notes" at bounding box center [582, 580] width 855 height 105
click at [772, 598] on label "Yes" at bounding box center [753, 591] width 171 height 19
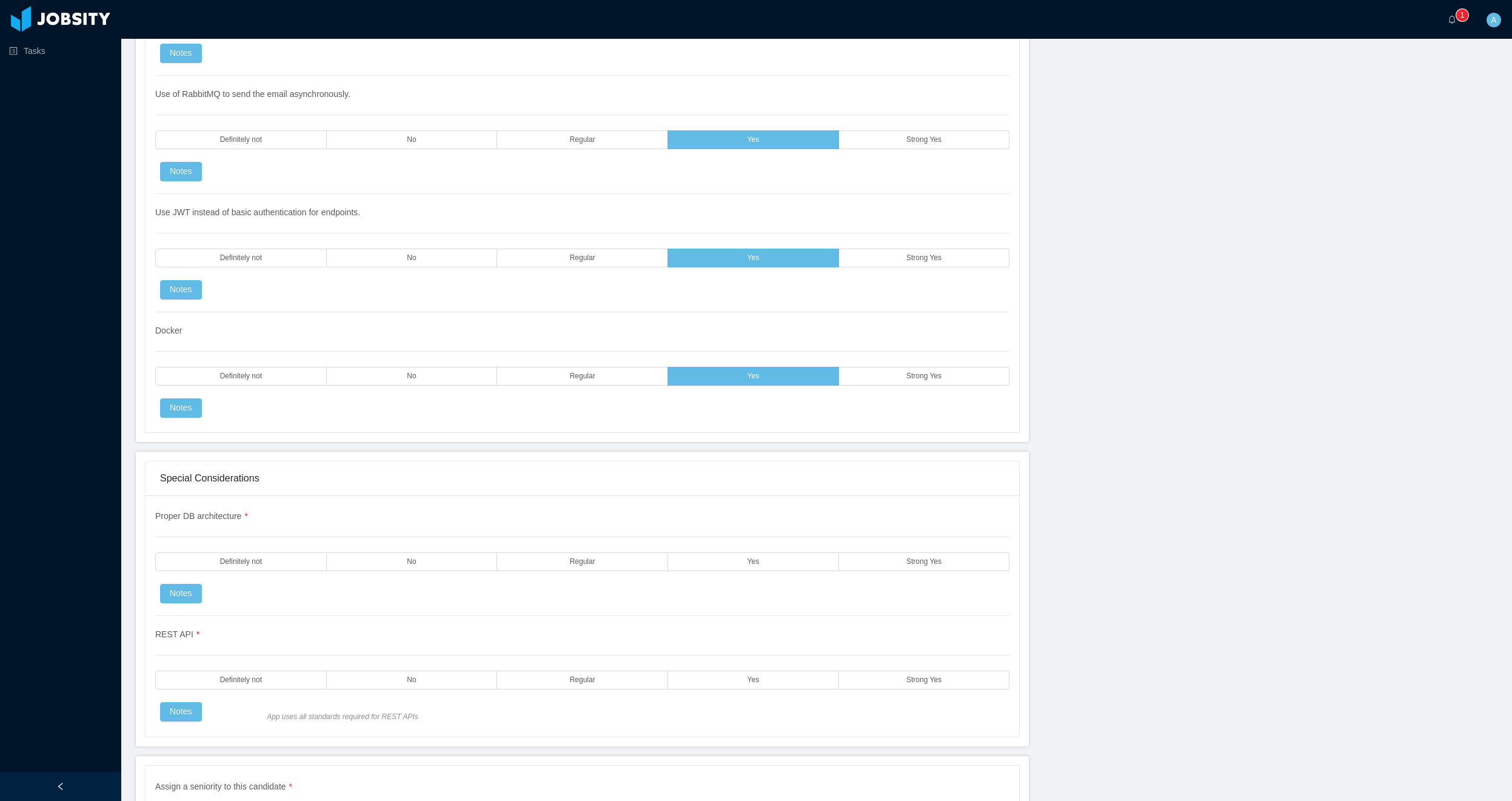
scroll to position [2982, 0]
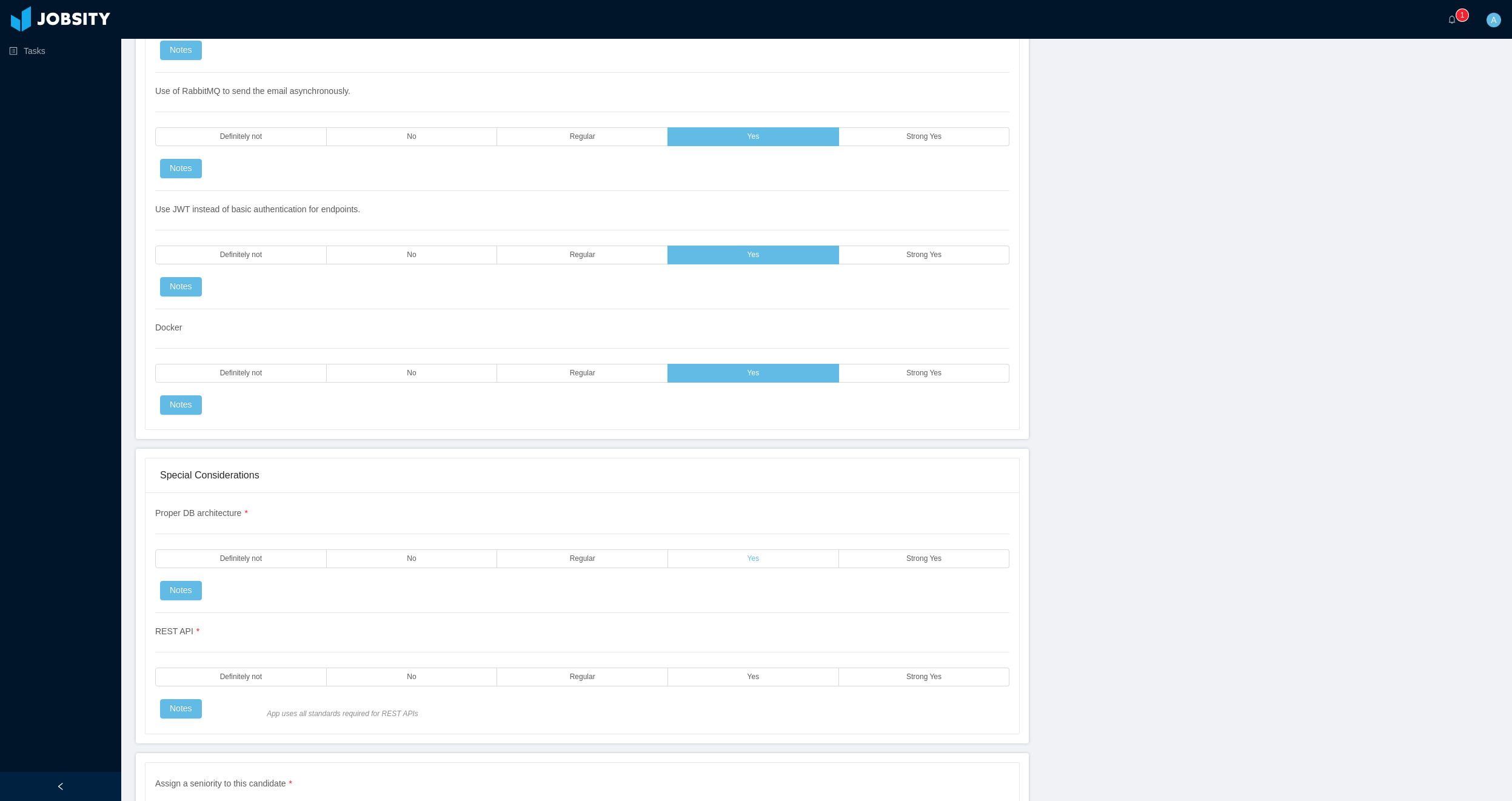
click at [769, 559] on label "Yes" at bounding box center [753, 559] width 171 height 19
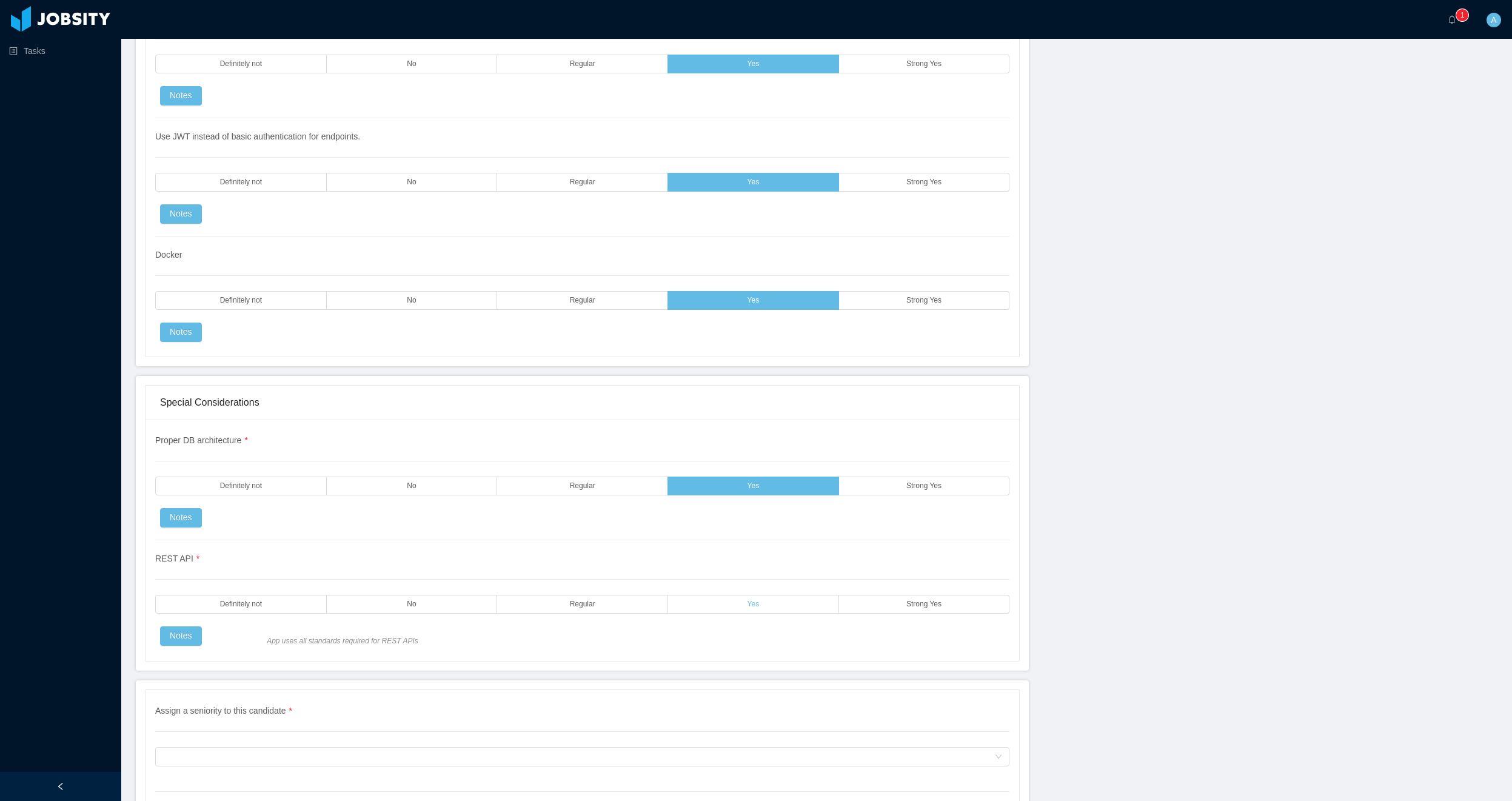
click at [774, 606] on label "Yes" at bounding box center [753, 604] width 171 height 19
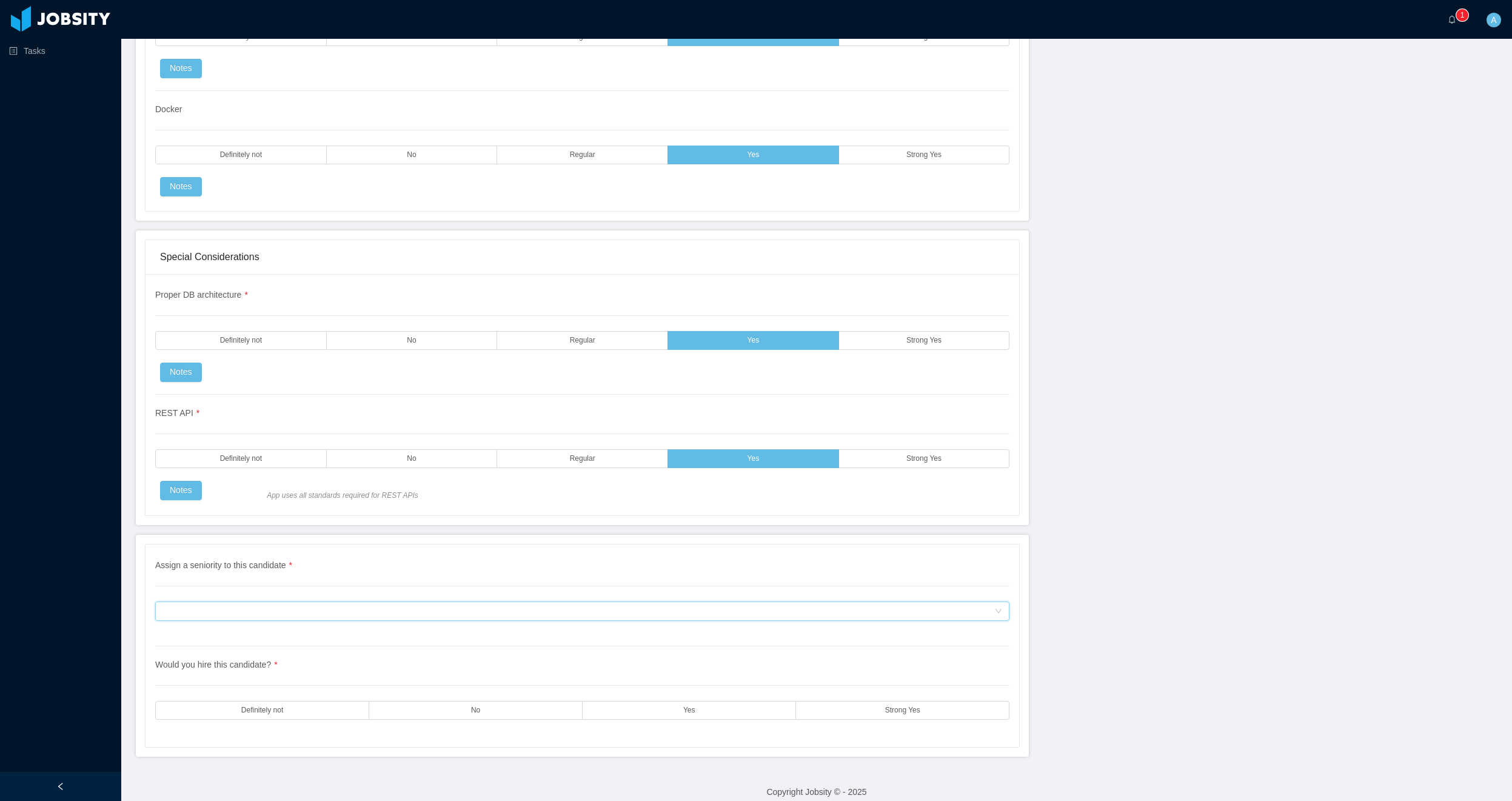
click at [418, 619] on div "Assign a seniority to this candidate" at bounding box center [578, 611] width 832 height 18
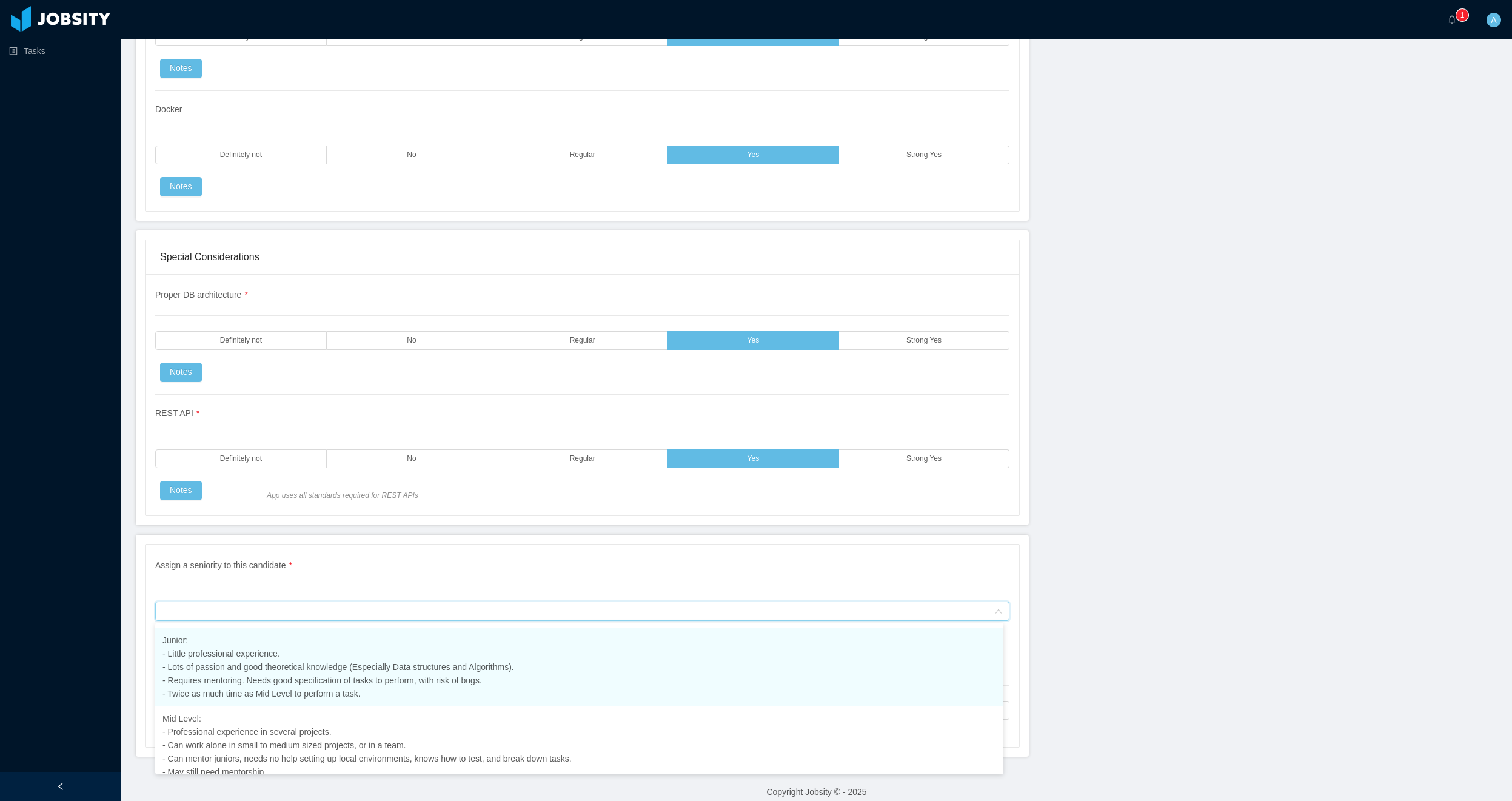
scroll to position [245, 0]
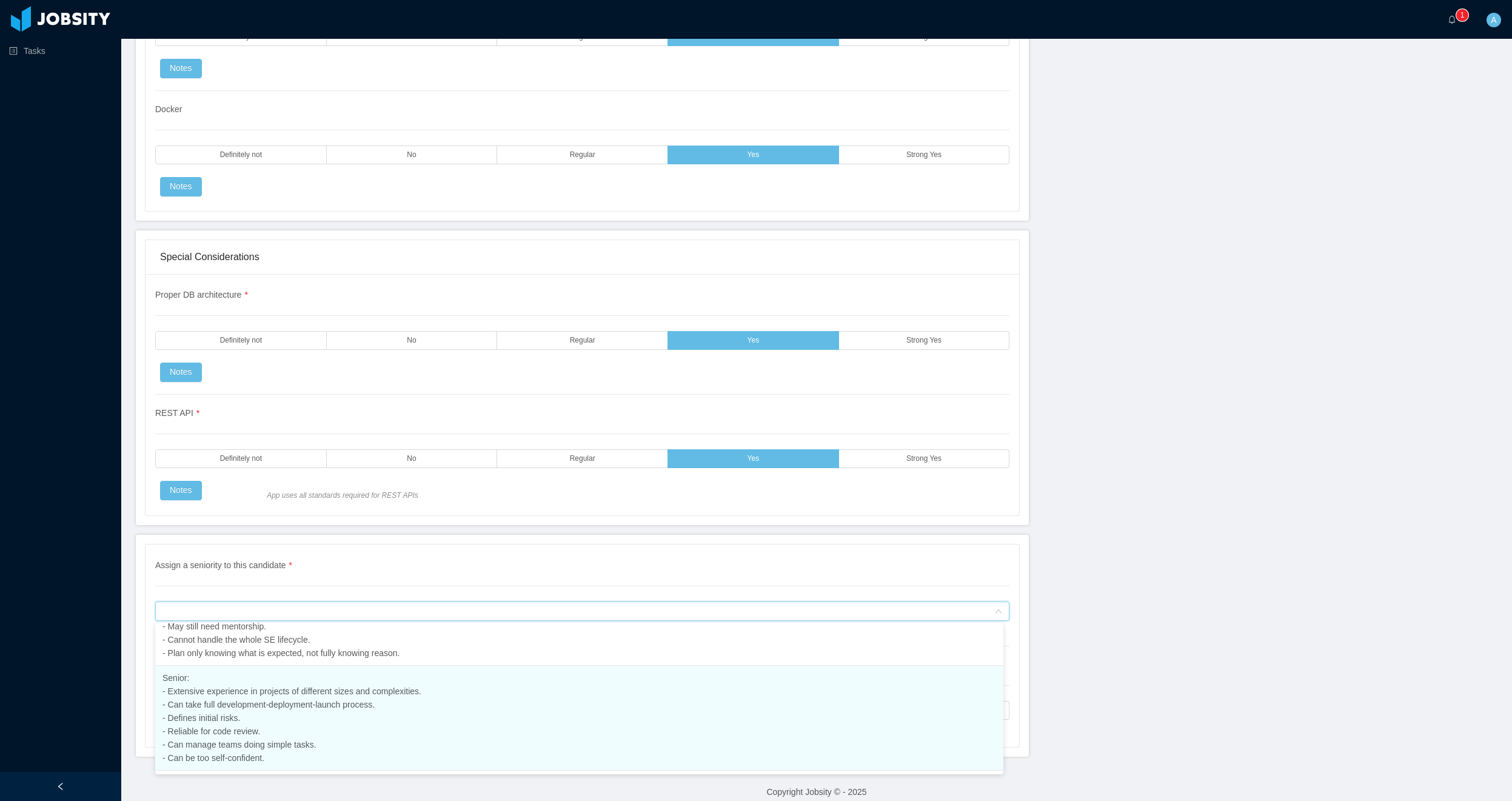
click at [257, 711] on li "Senior: - Extensive experience in projects of different sizes and complexities.…" at bounding box center [579, 718] width 848 height 105
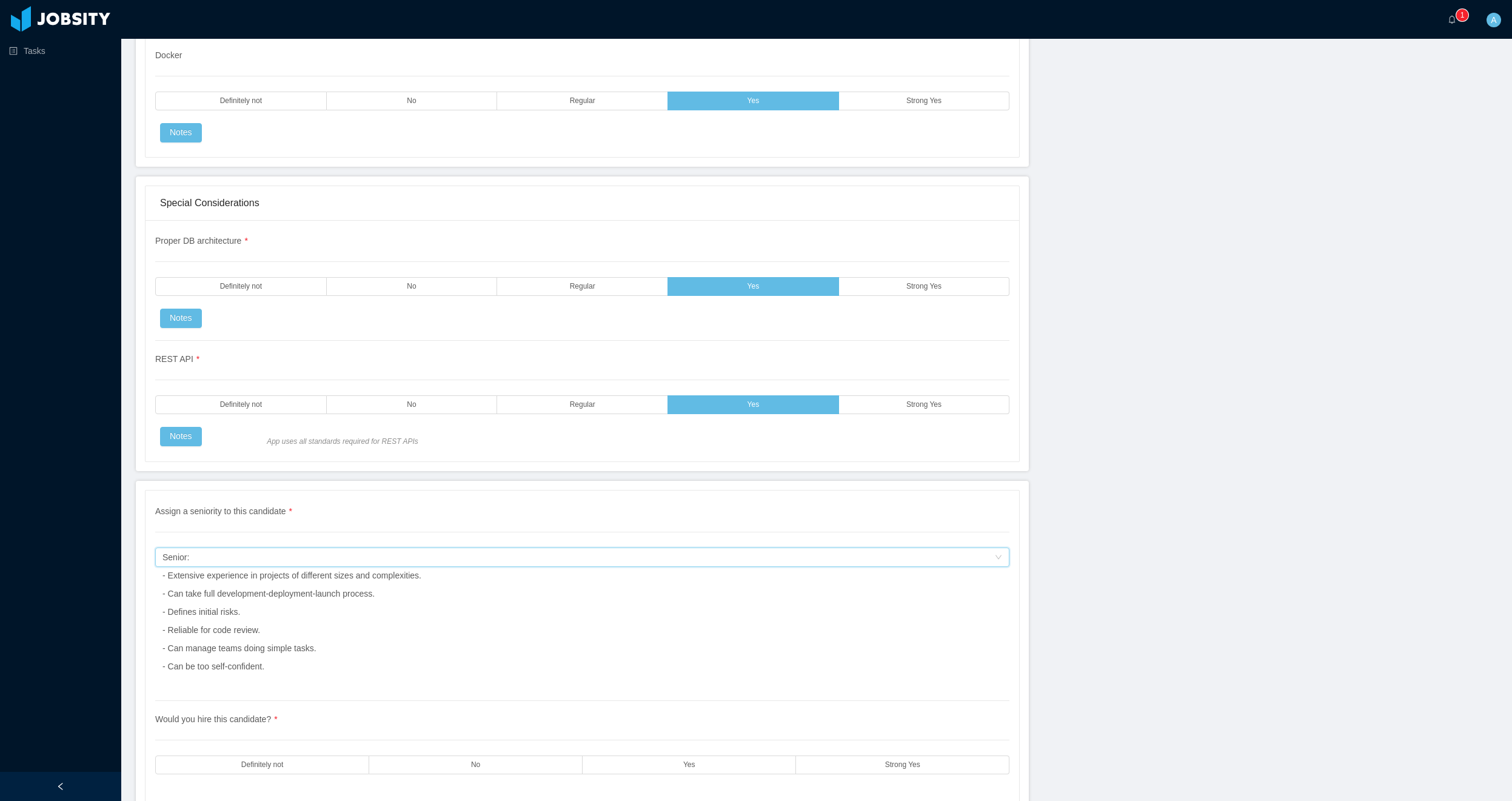
scroll to position [3321, 0]
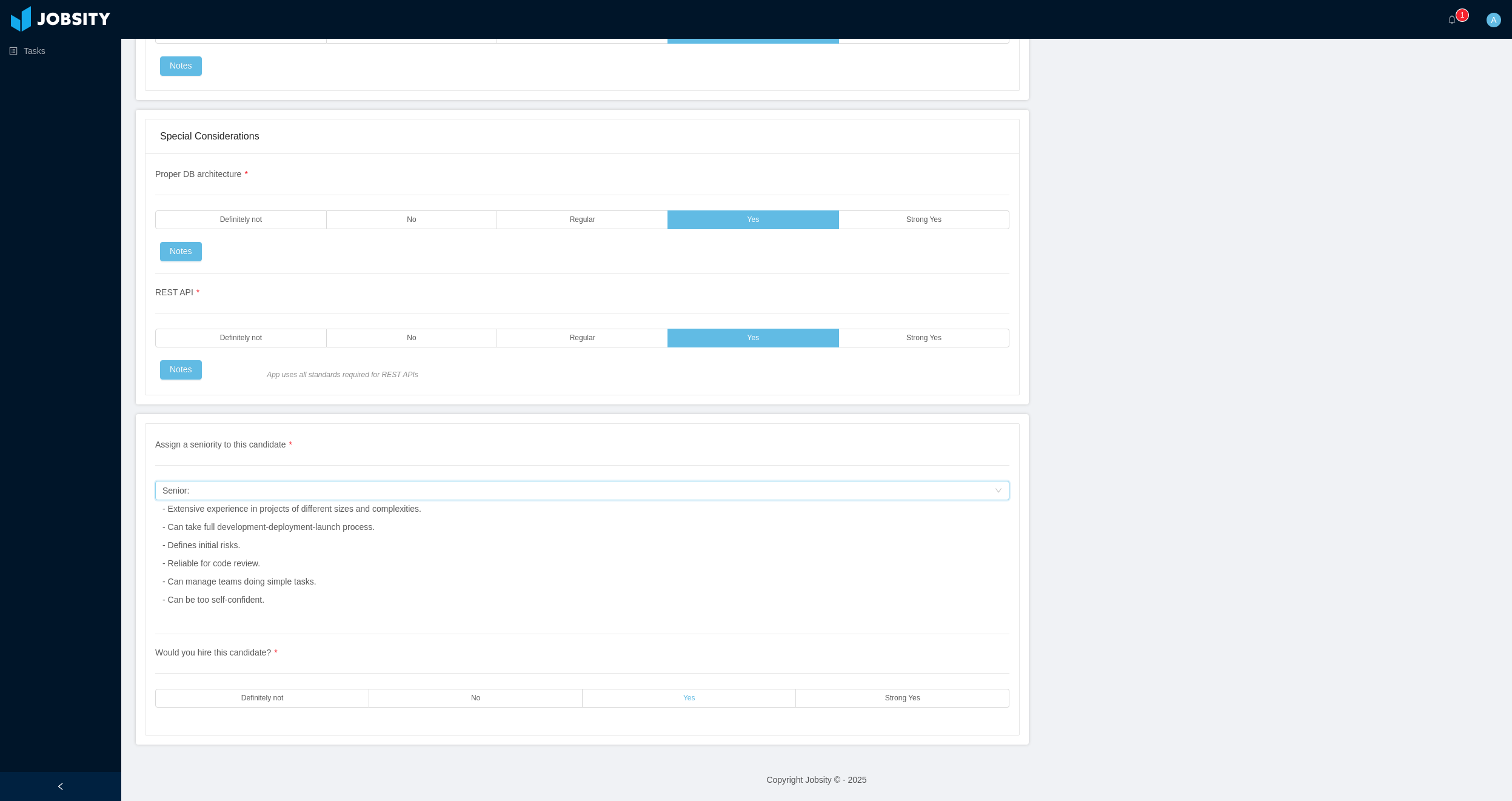
click at [785, 700] on label "Yes" at bounding box center [689, 698] width 213 height 19
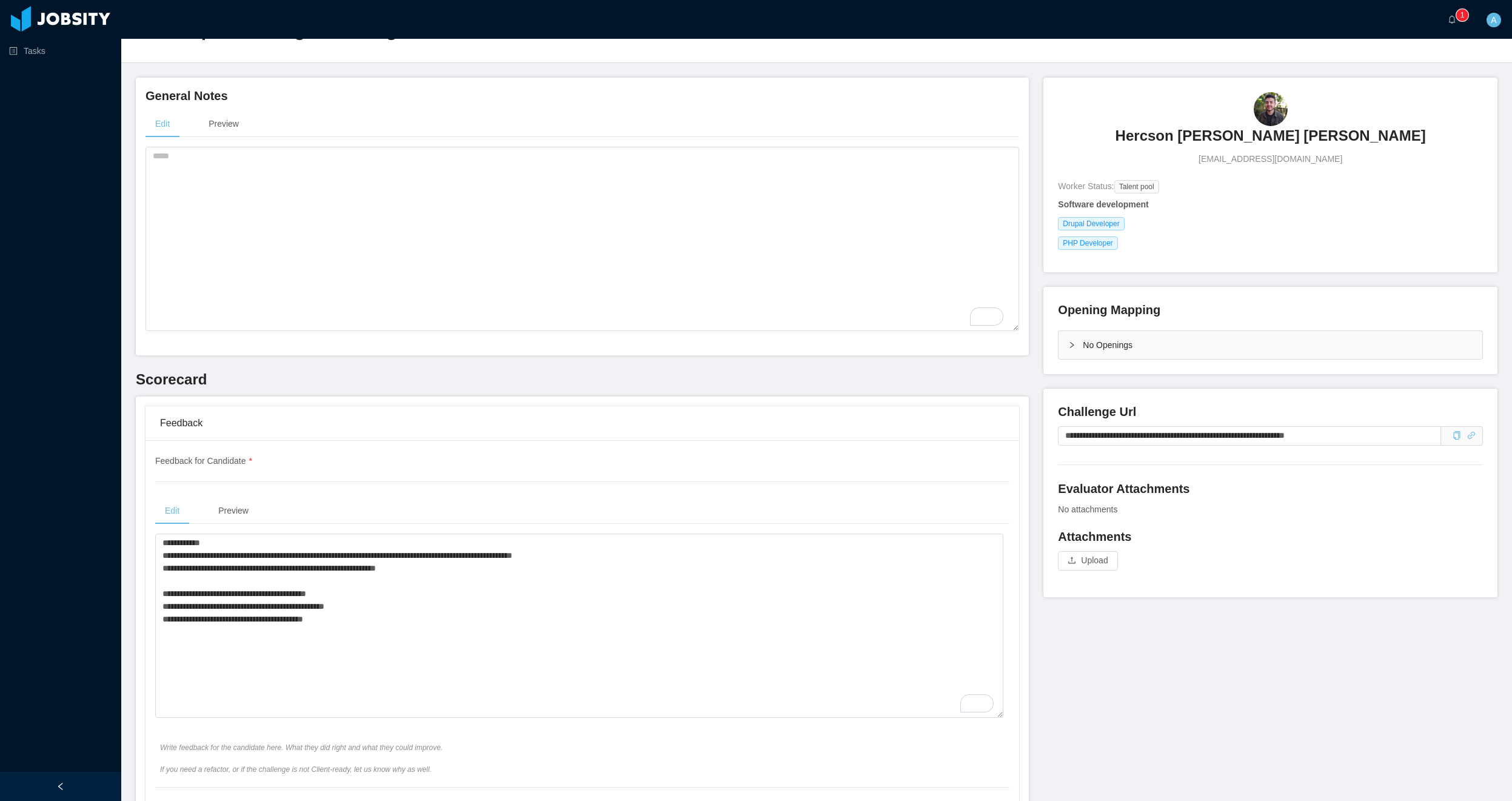
scroll to position [0, 0]
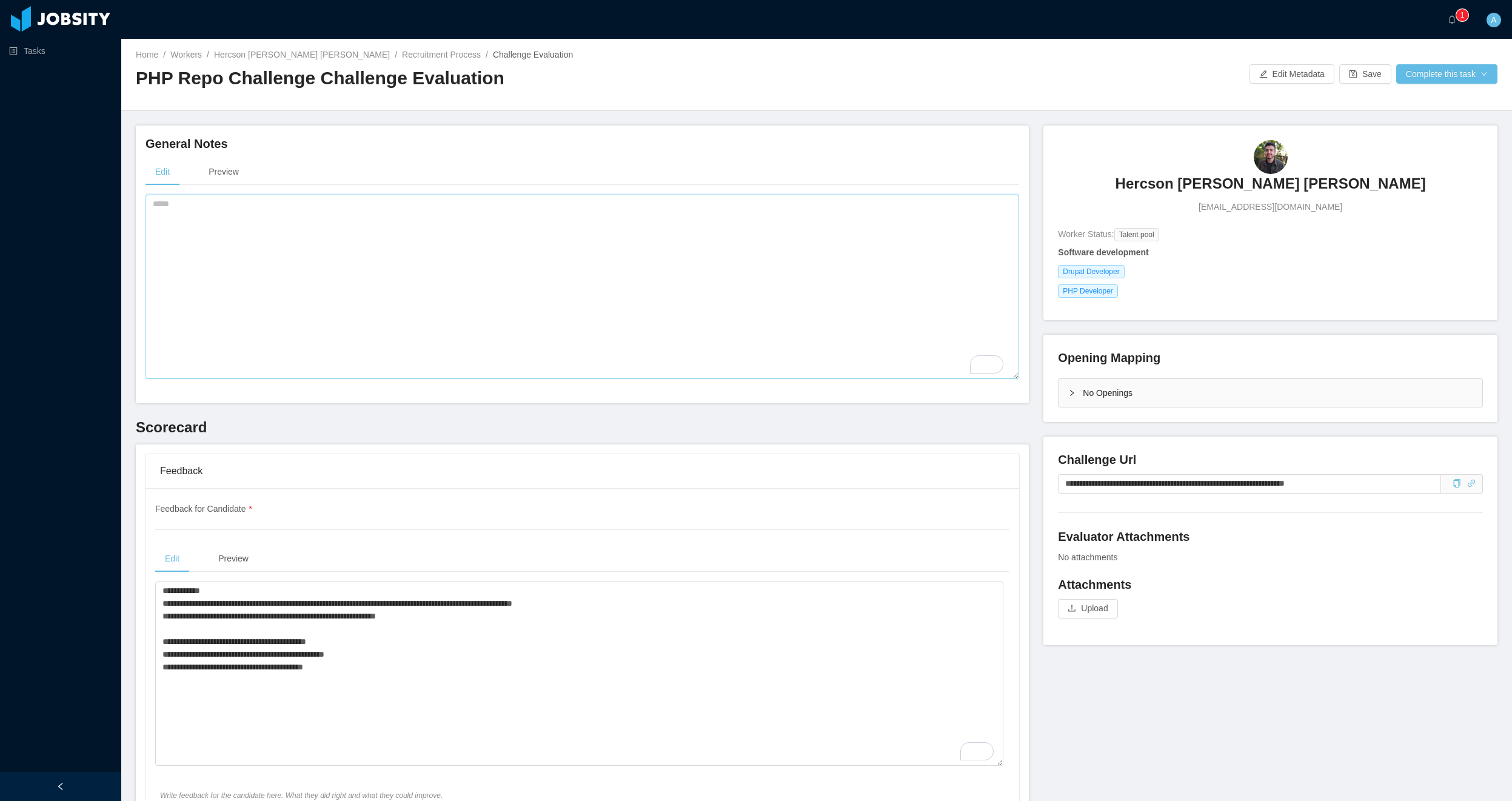
click at [289, 283] on textarea "To enrich screen reader interactions, please activate Accessibility in Grammarl…" at bounding box center [583, 287] width 874 height 185
click at [289, 288] on textarea "To enrich screen reader interactions, please activate Accessibility in Grammarl…" at bounding box center [583, 287] width 874 height 185
paste textarea "**********"
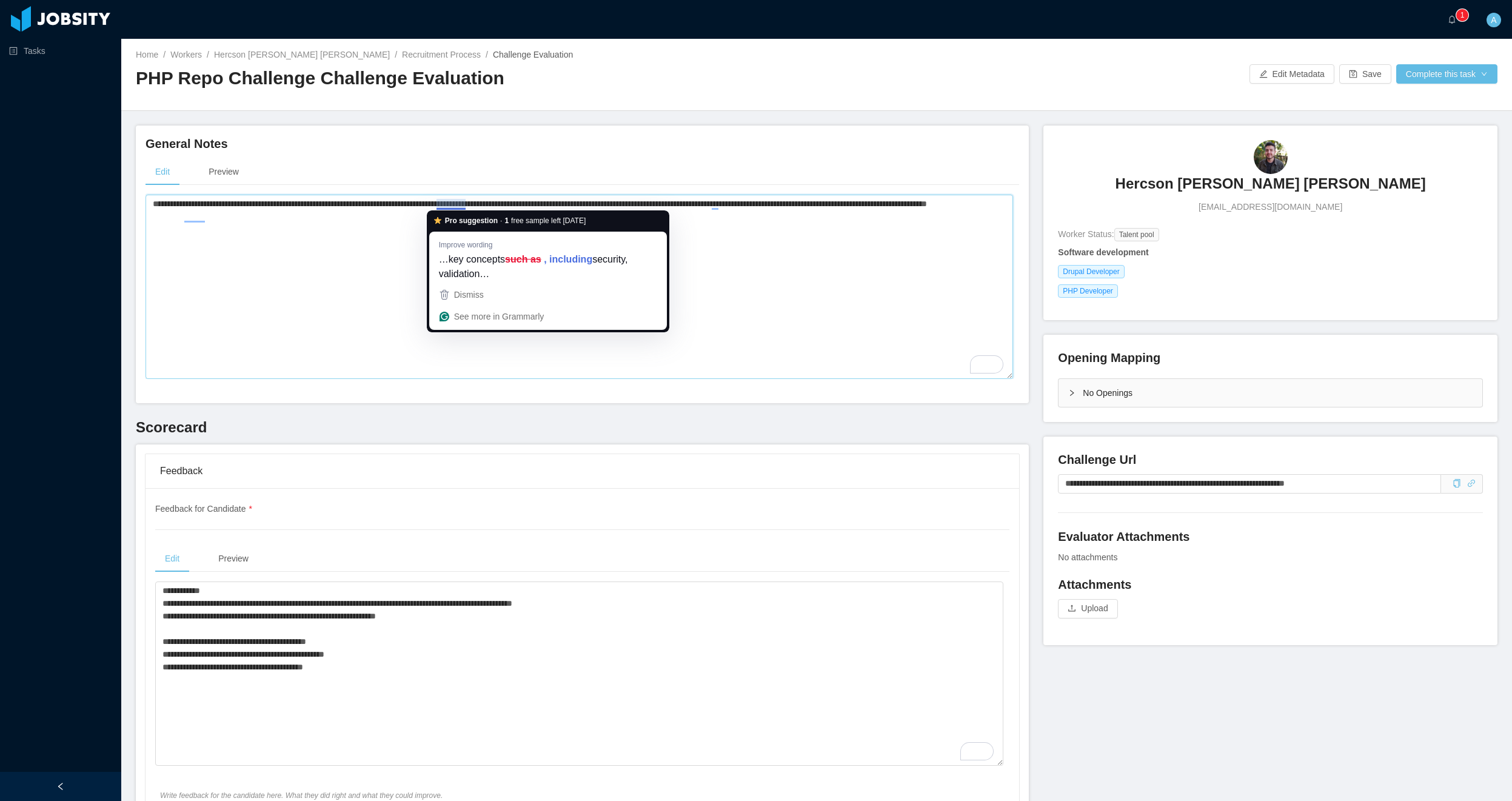
click at [791, 244] on textarea "**********" at bounding box center [580, 287] width 868 height 185
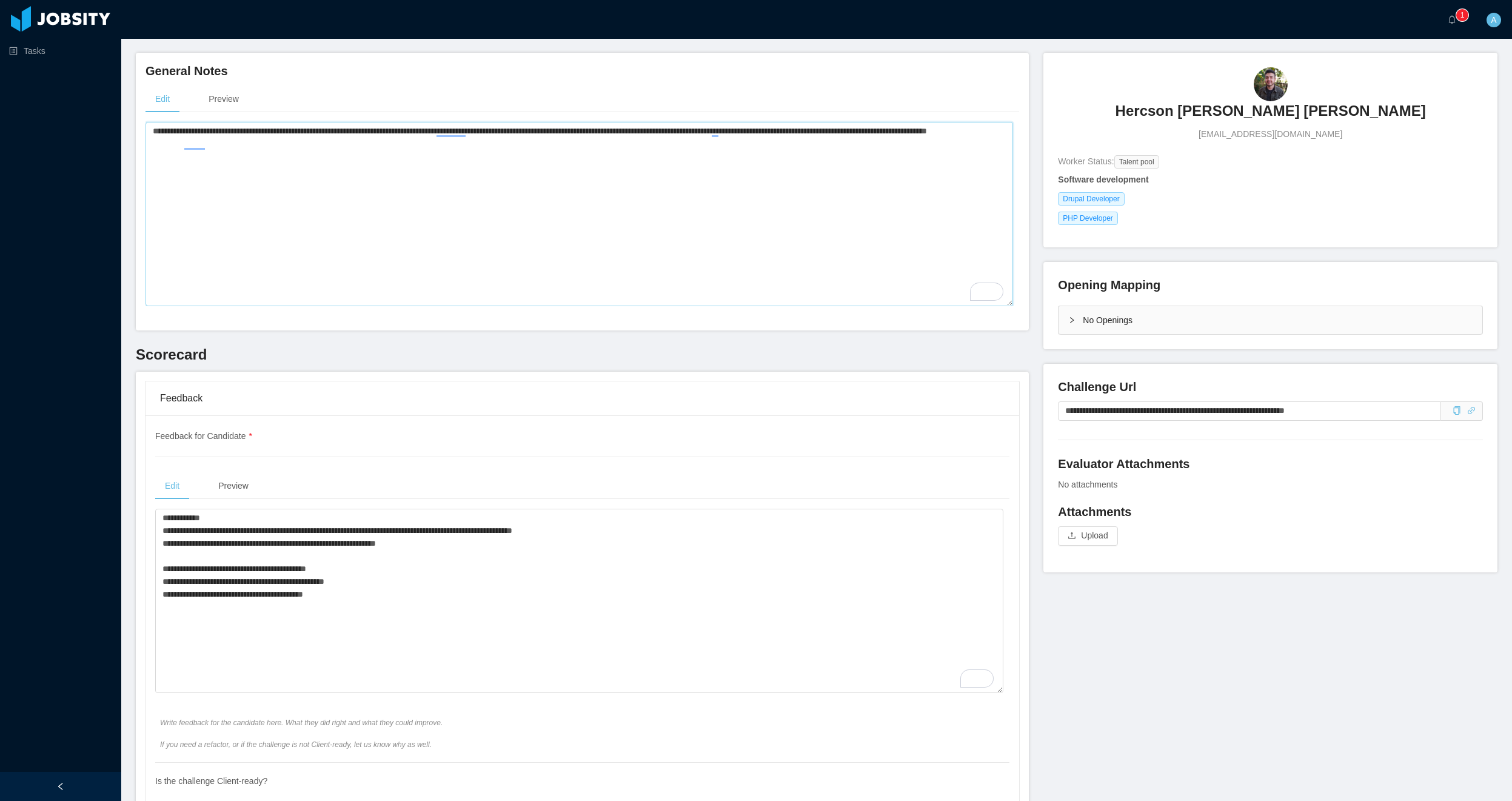
scroll to position [146, 0]
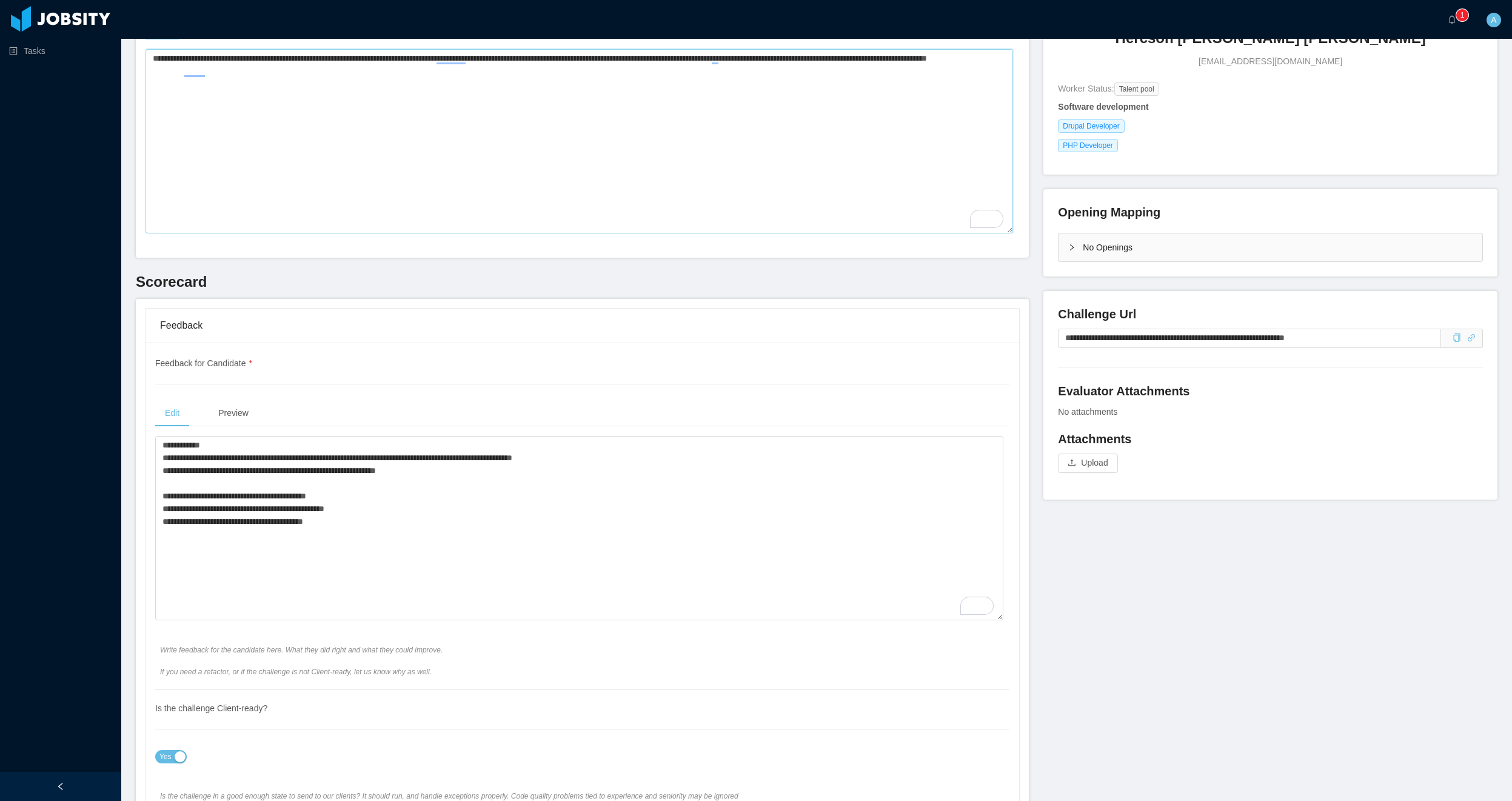
type textarea "**********"
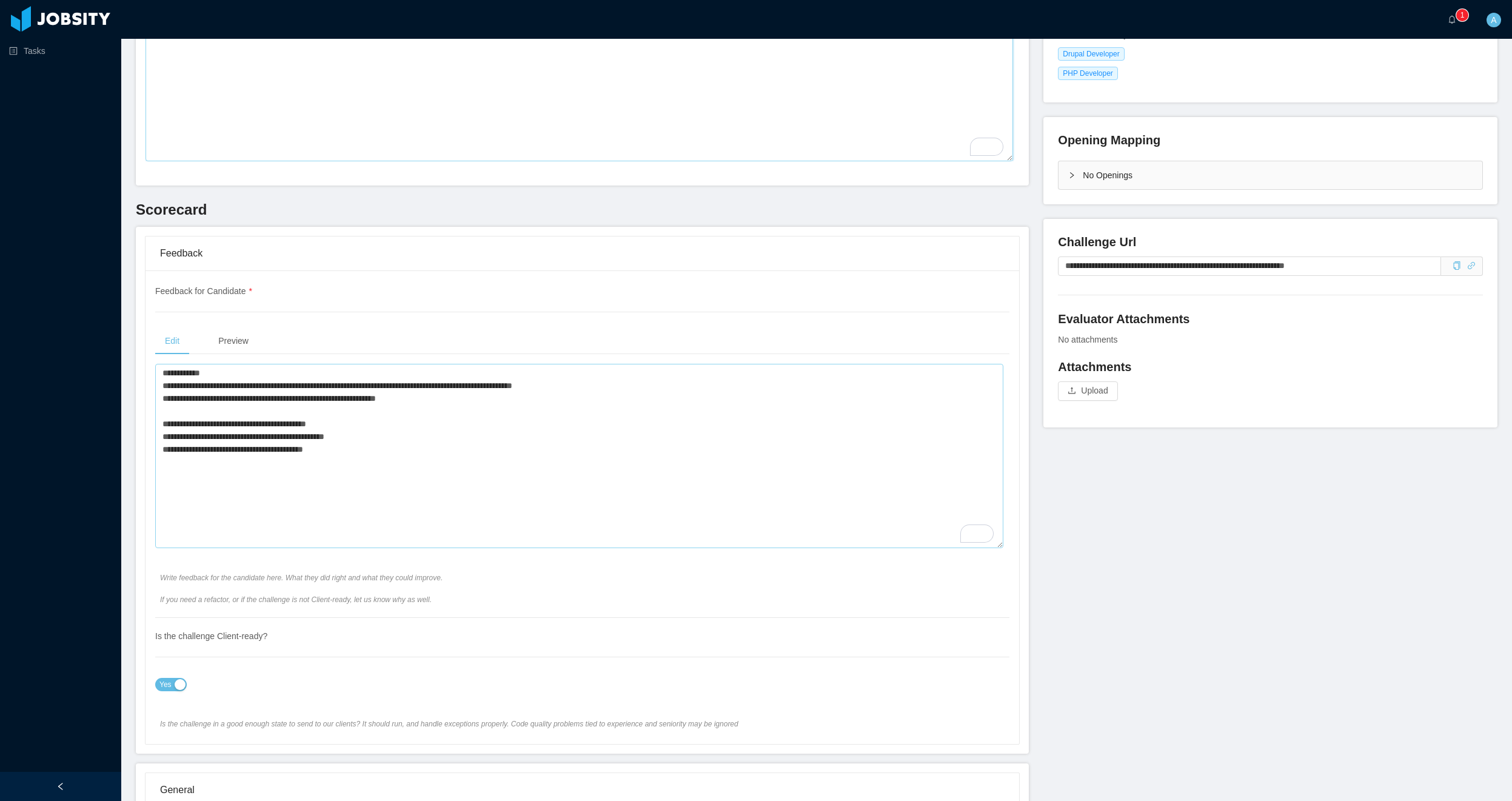
scroll to position [291, 0]
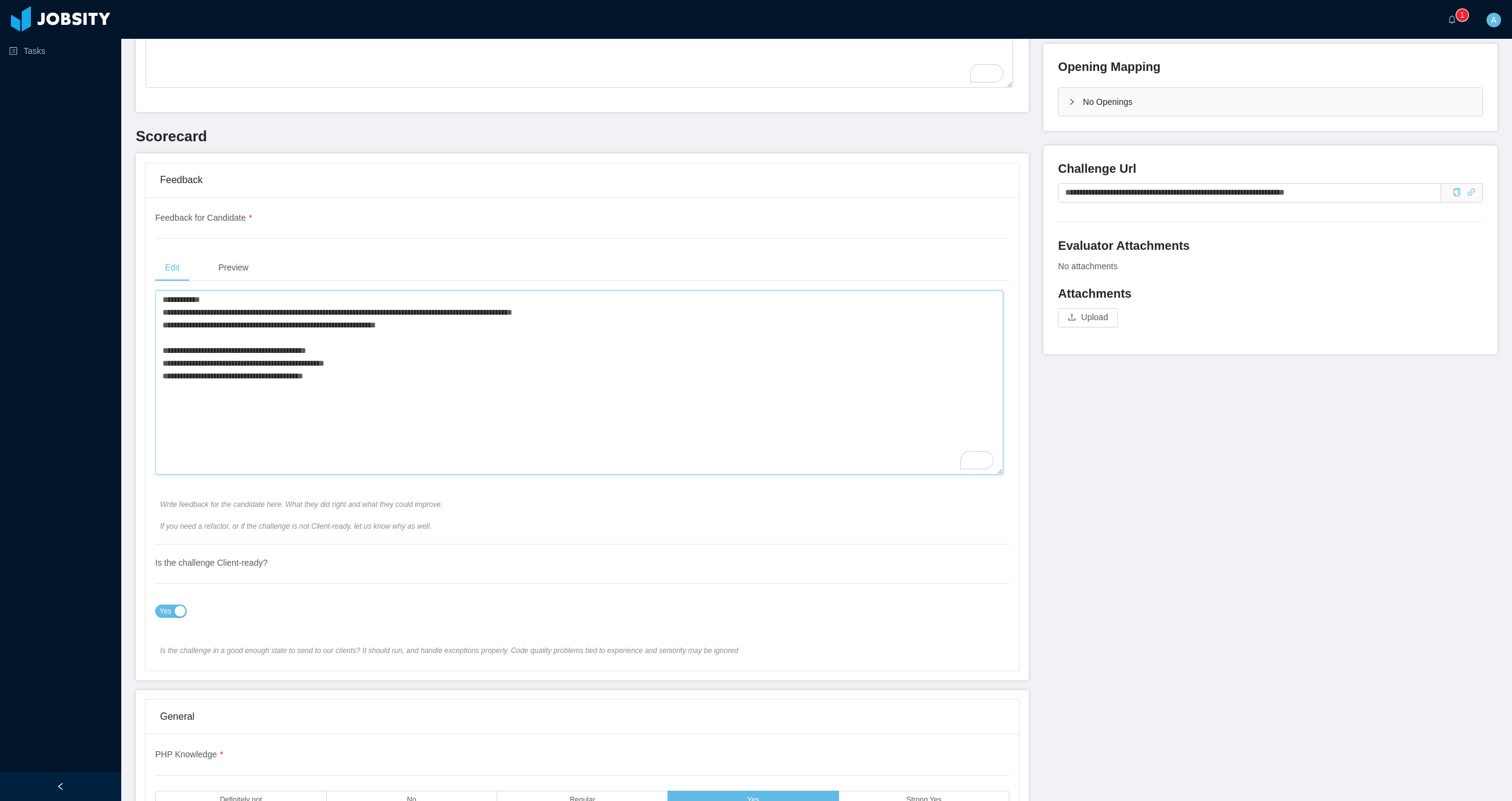
click at [296, 389] on textarea "**********" at bounding box center [579, 383] width 848 height 185
paste textarea "**********"
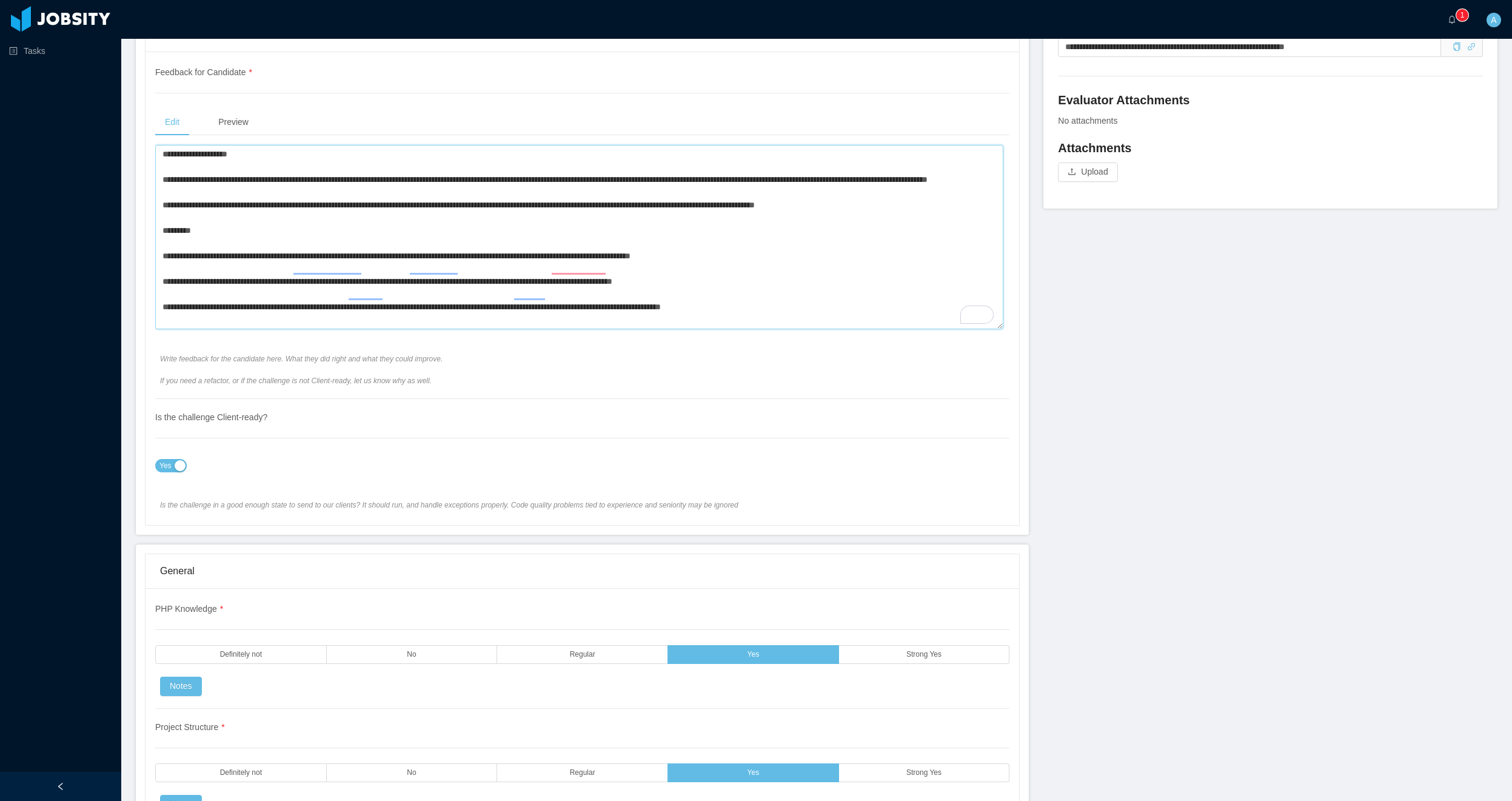
scroll to position [363, 0]
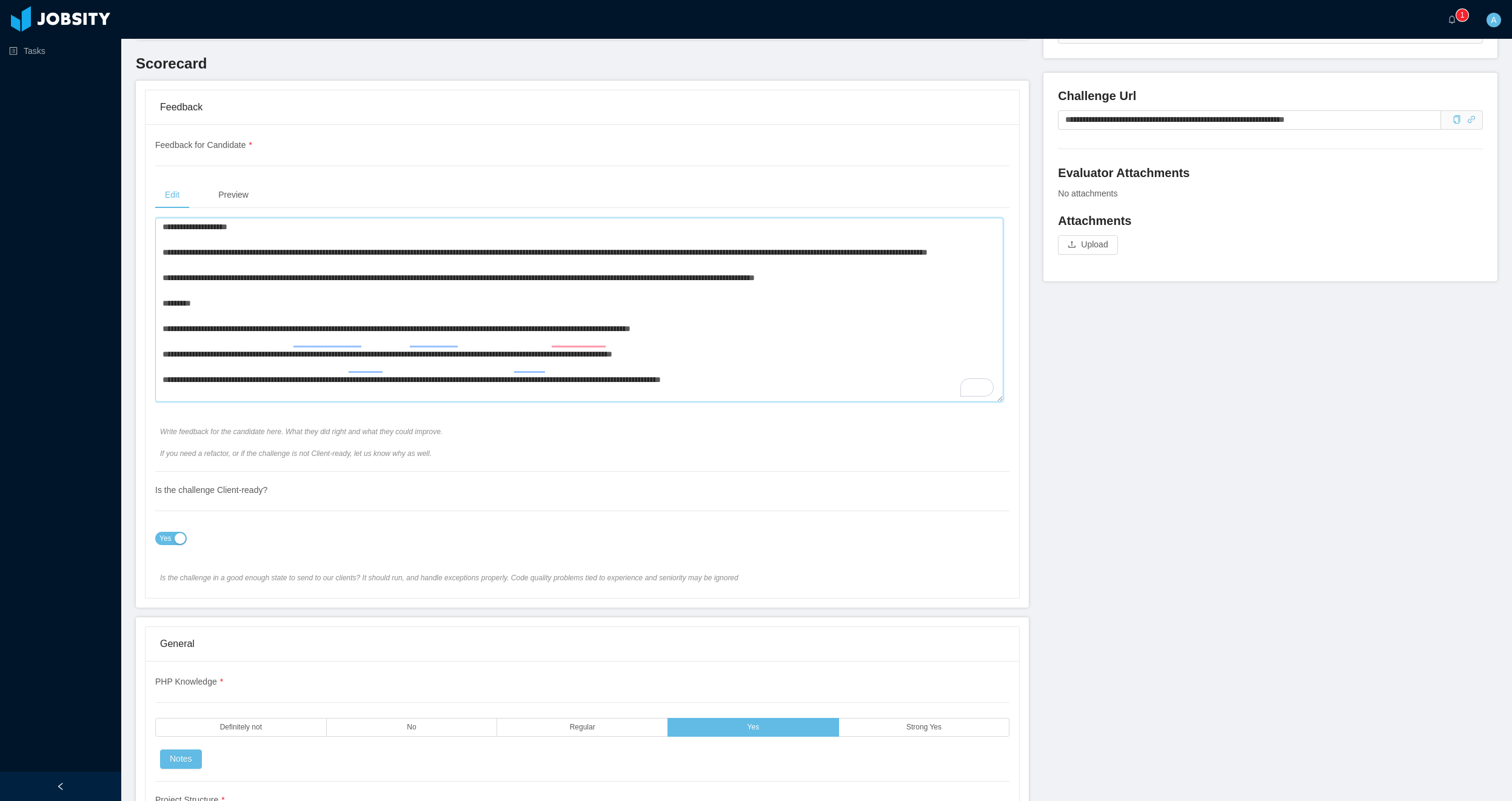
click at [300, 249] on textarea "**********" at bounding box center [579, 310] width 848 height 185
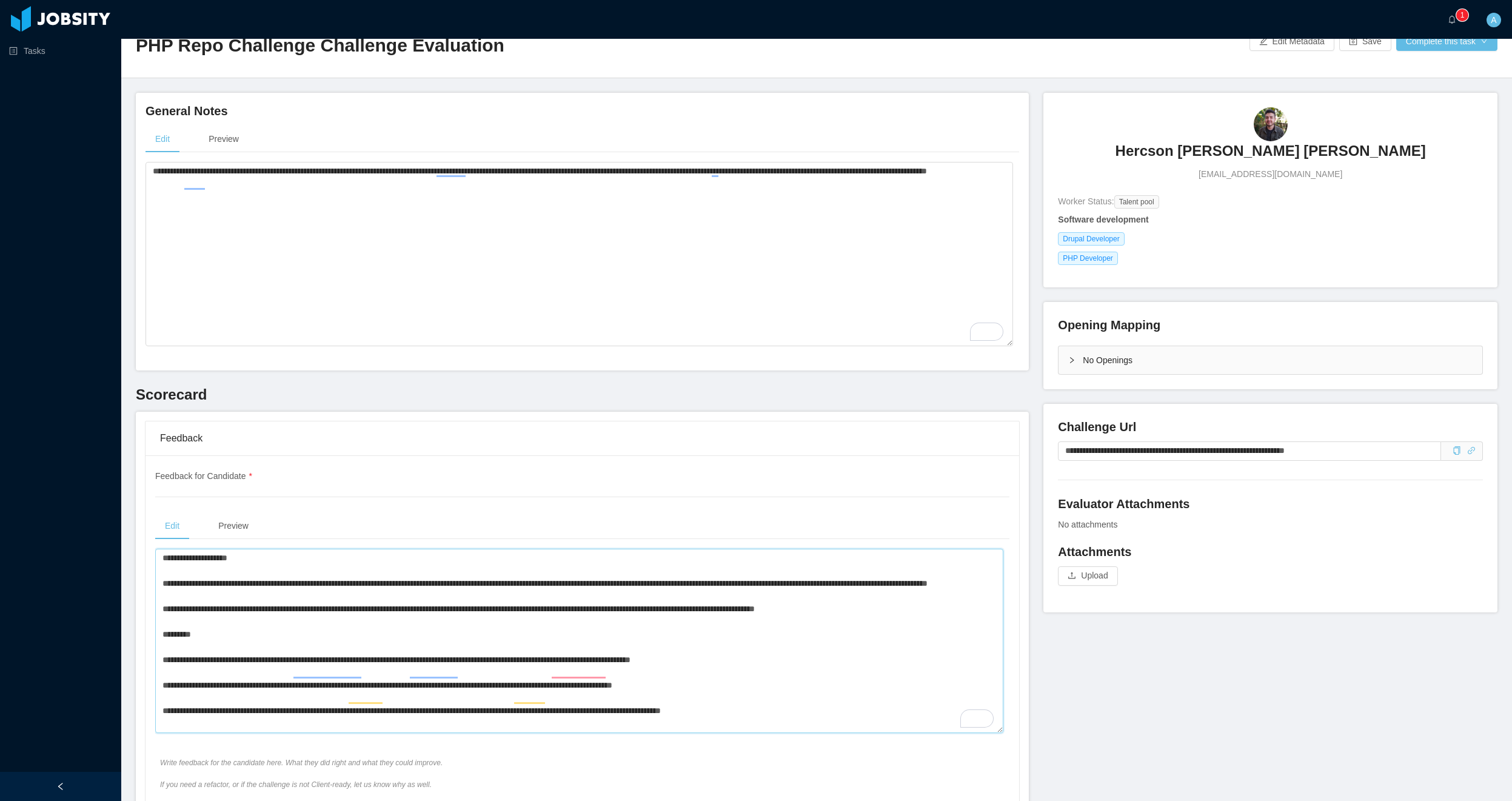
scroll to position [0, 0]
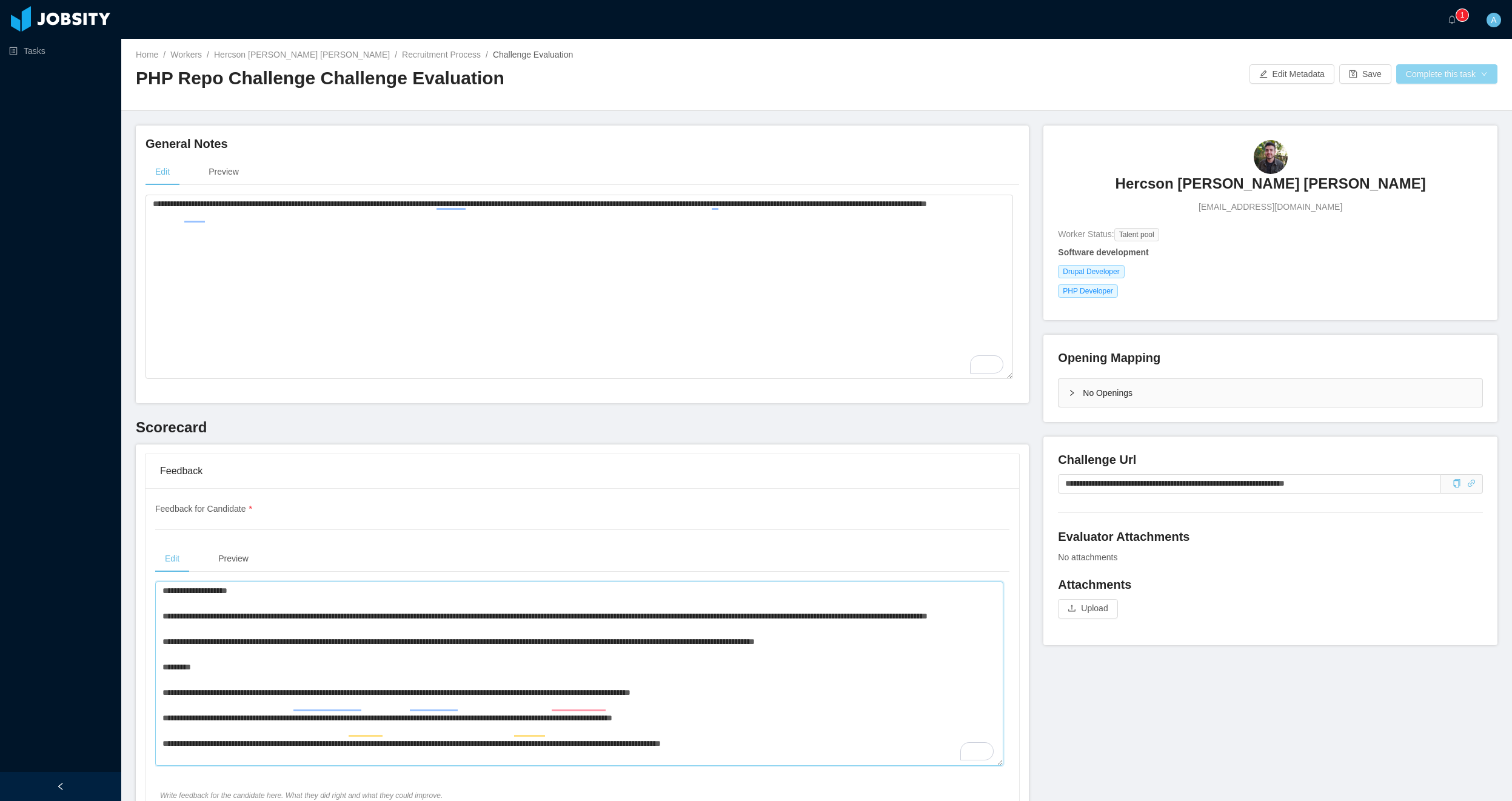
type textarea "**********"
click at [1459, 73] on button "Complete this task" at bounding box center [1447, 73] width 101 height 19
click at [1442, 102] on button "Save Evaluation" at bounding box center [1437, 101] width 94 height 19
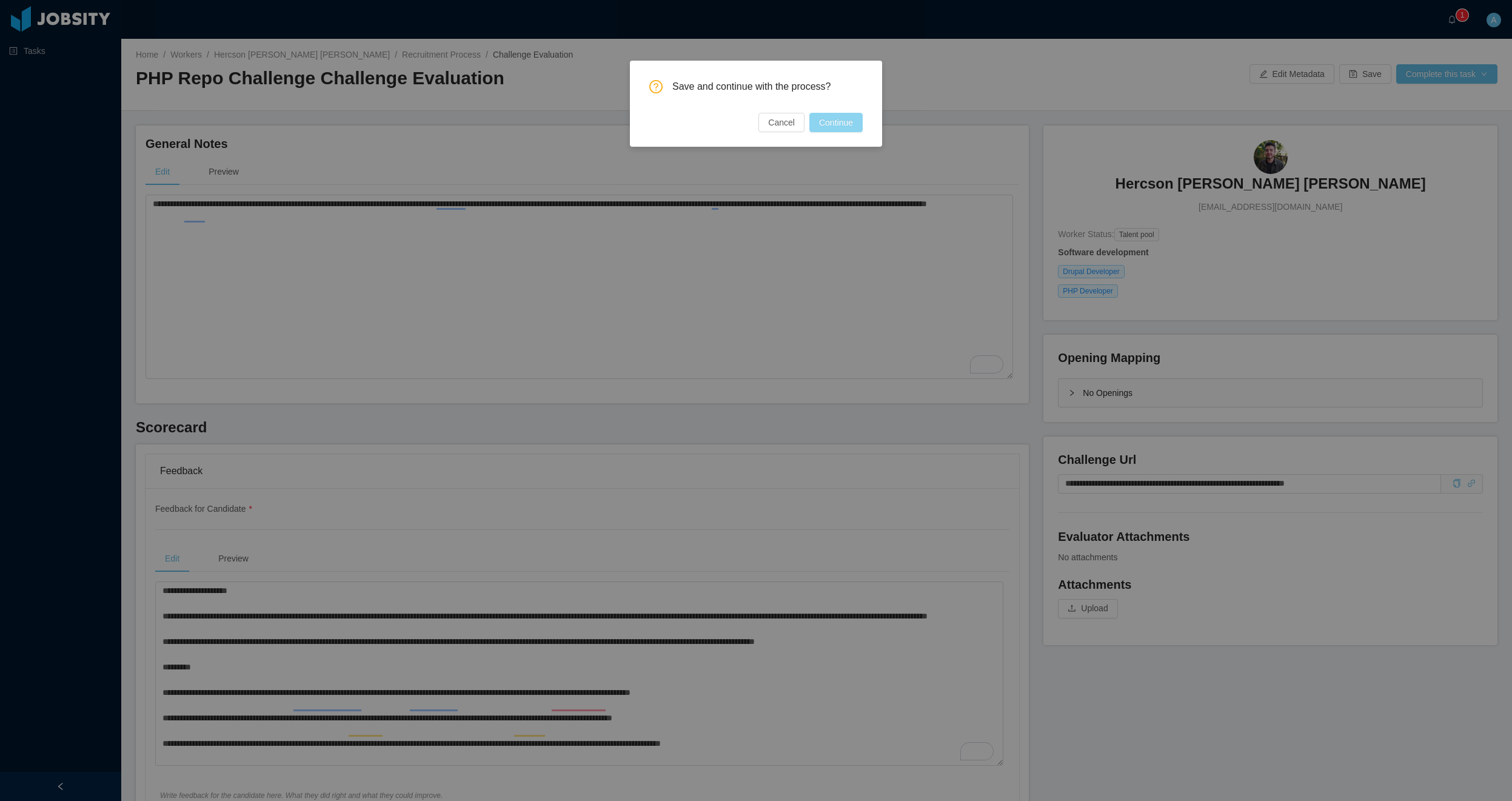
click at [822, 122] on button "Continue" at bounding box center [836, 122] width 53 height 19
